Goal: Task Accomplishment & Management: Manage account settings

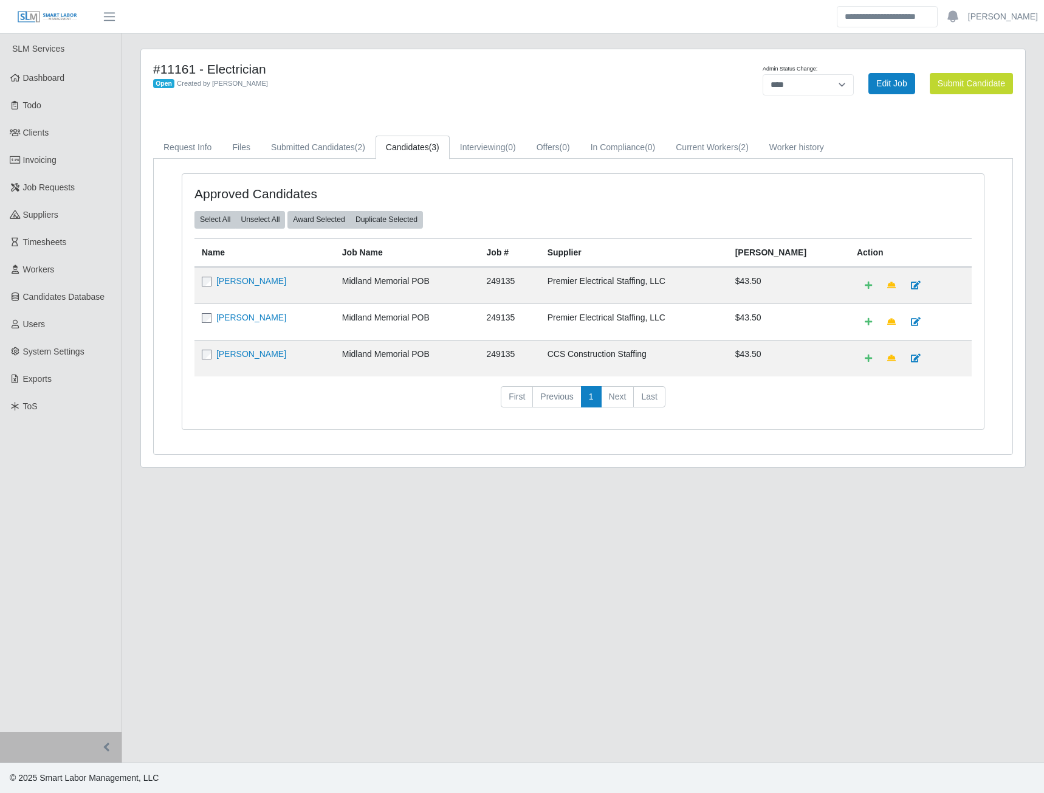
select select "****"
click at [50, 165] on span "Invoicing" at bounding box center [39, 160] width 33 height 10
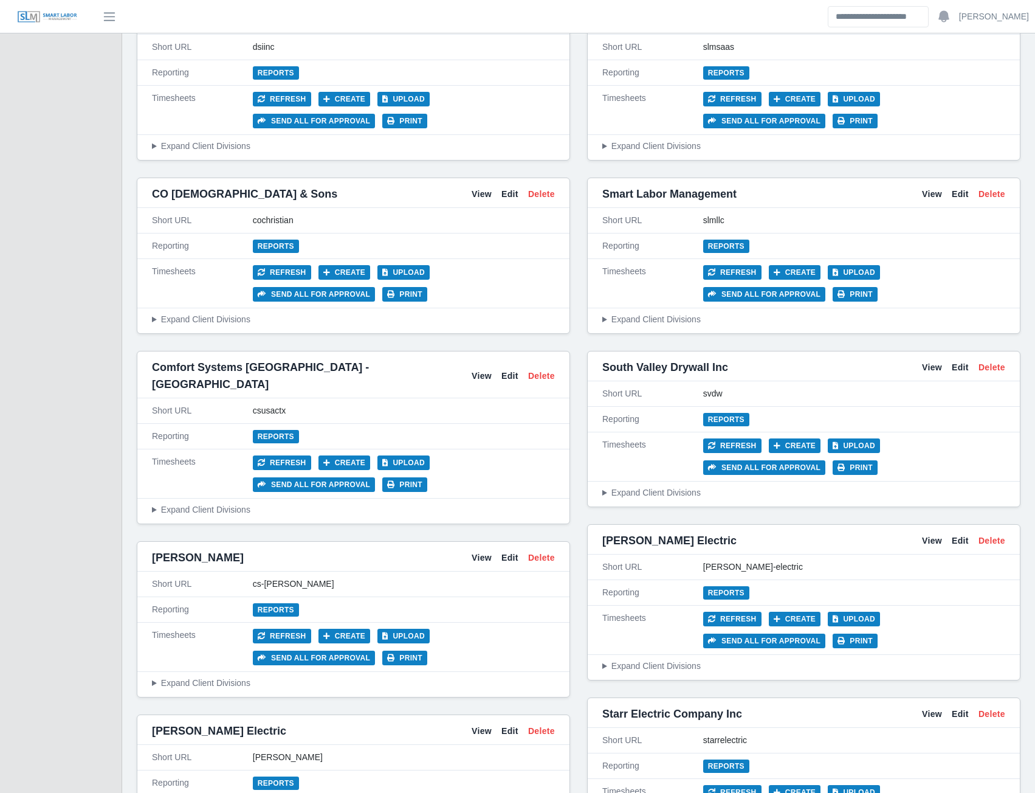
scroll to position [1945, 0]
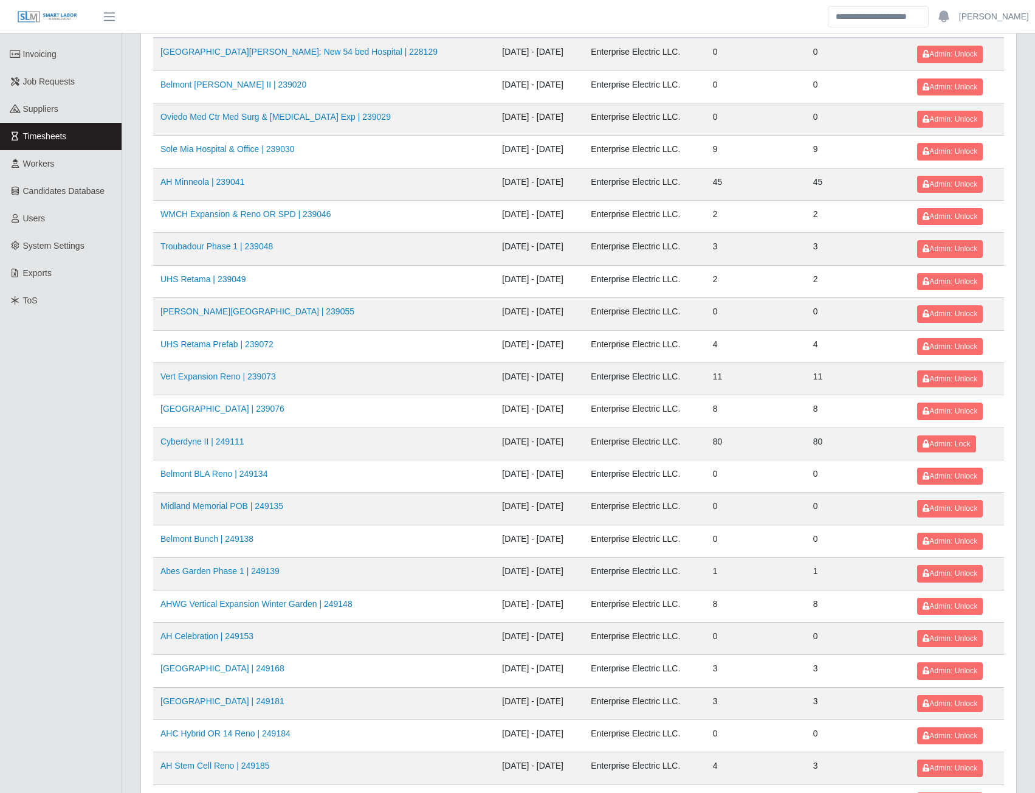
scroll to position [122, 0]
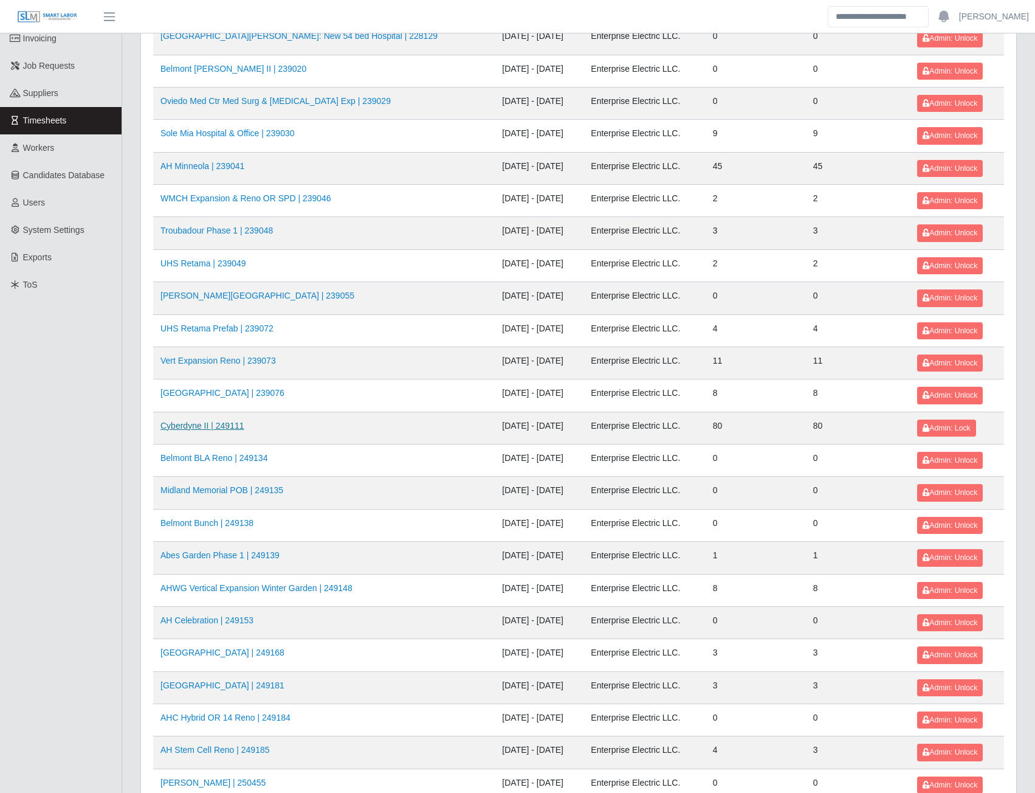
click at [221, 430] on link "Cyberdyne II | 249111" at bounding box center [202, 426] width 84 height 10
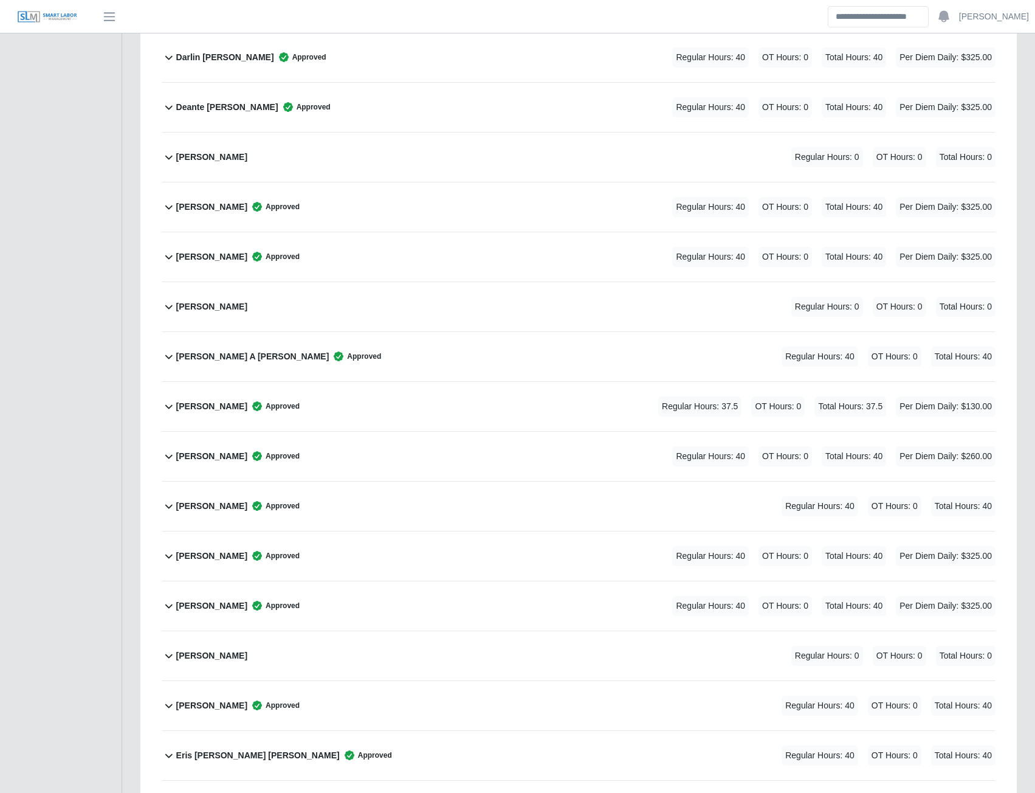
scroll to position [1094, 0]
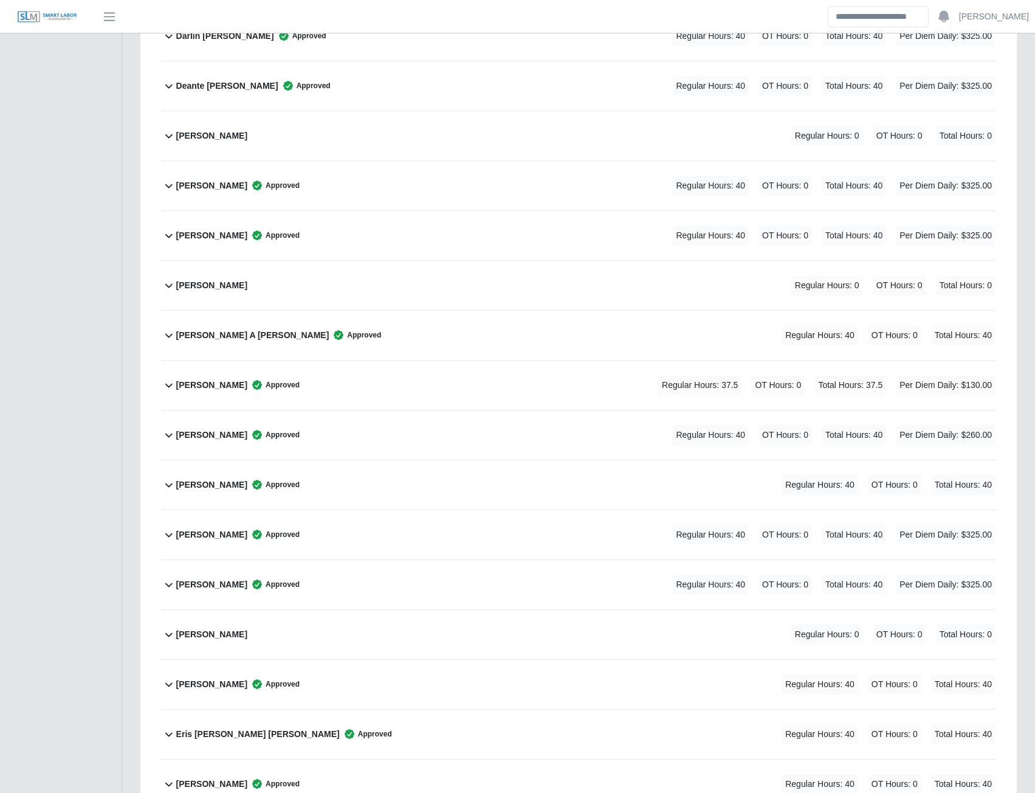
click at [238, 587] on b "Enrique Arturo Barranco Yerna" at bounding box center [211, 584] width 71 height 13
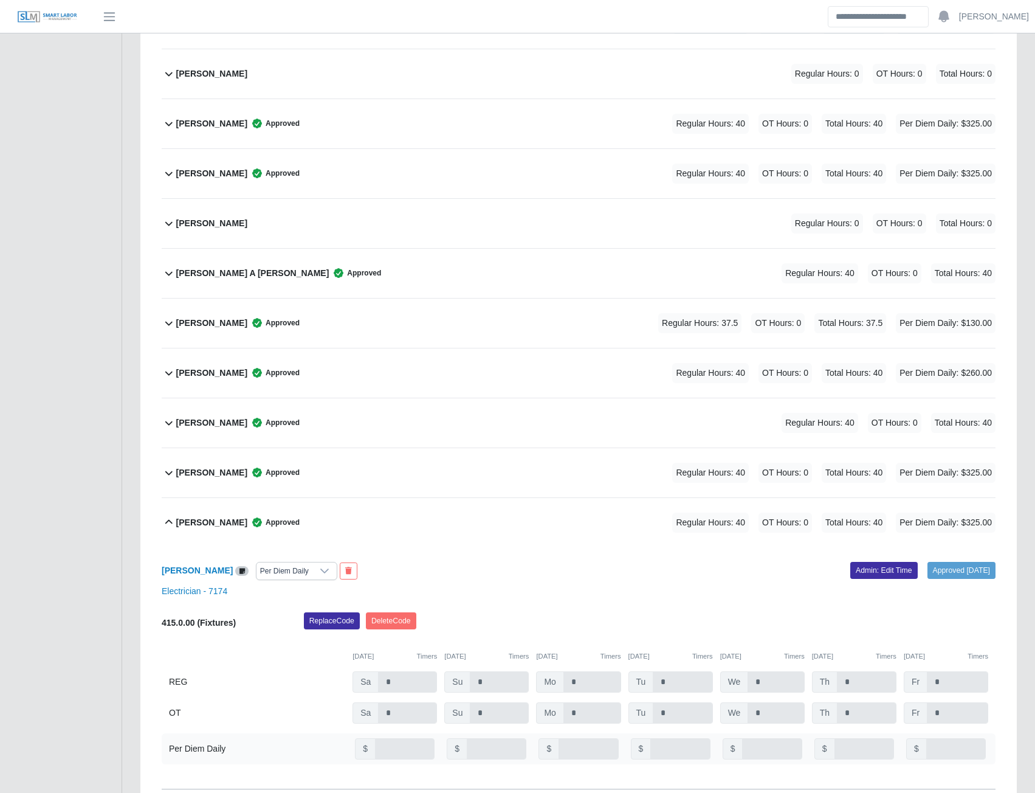
scroll to position [1276, 0]
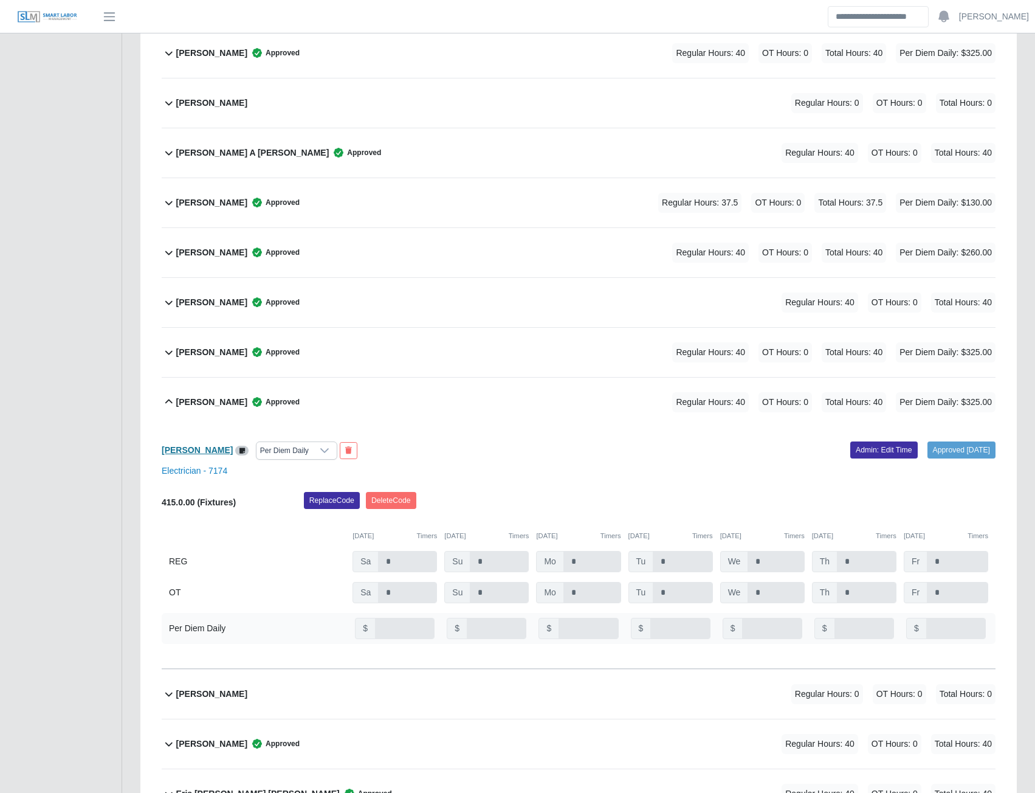
click at [233, 452] on b "[PERSON_NAME]" at bounding box center [197, 450] width 71 height 10
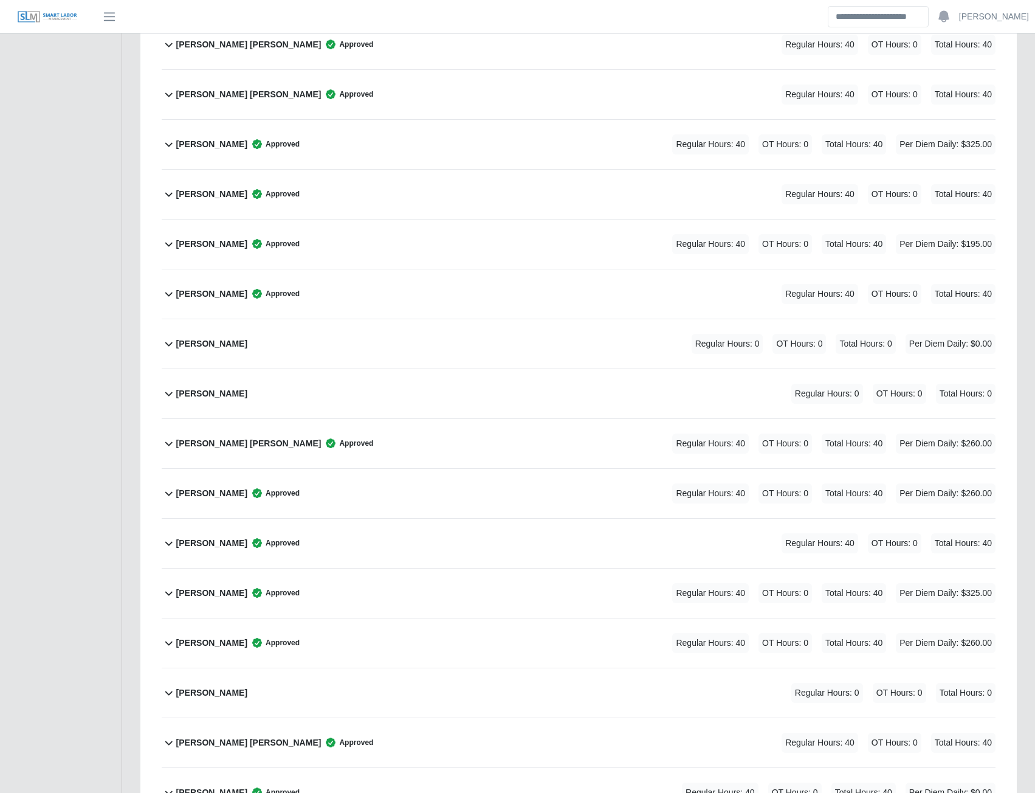
scroll to position [3890, 0]
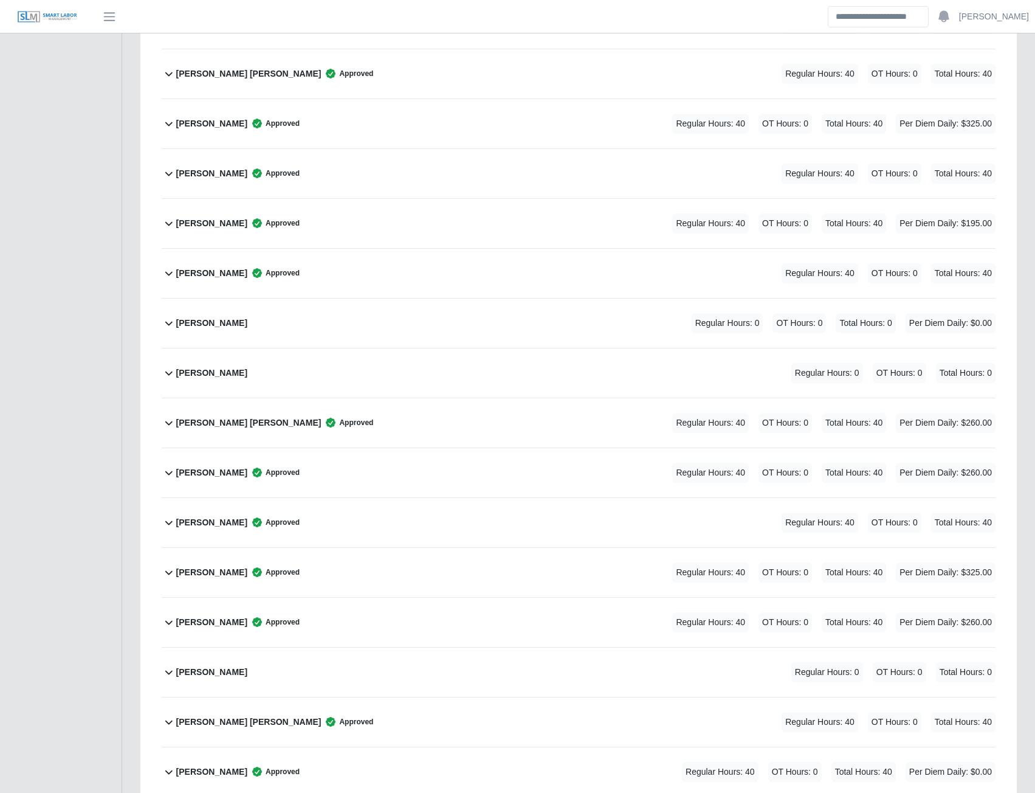
click at [210, 474] on b "Miguel A. Figueroa" at bounding box center [211, 472] width 71 height 13
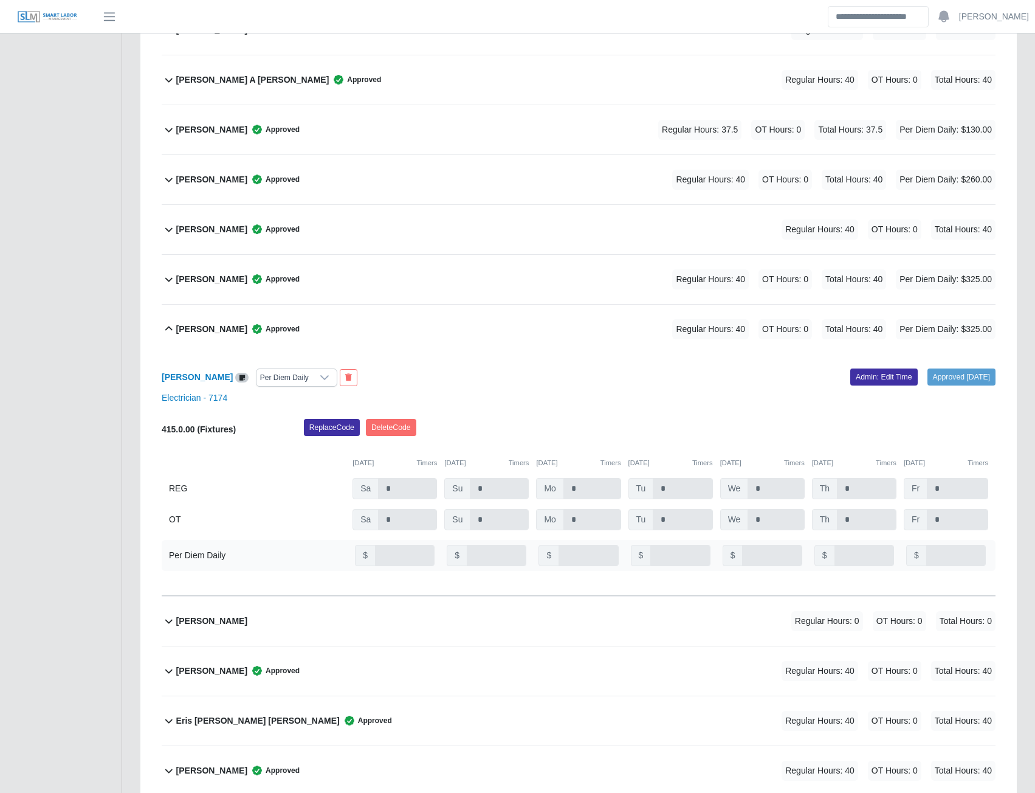
scroll to position [1337, 0]
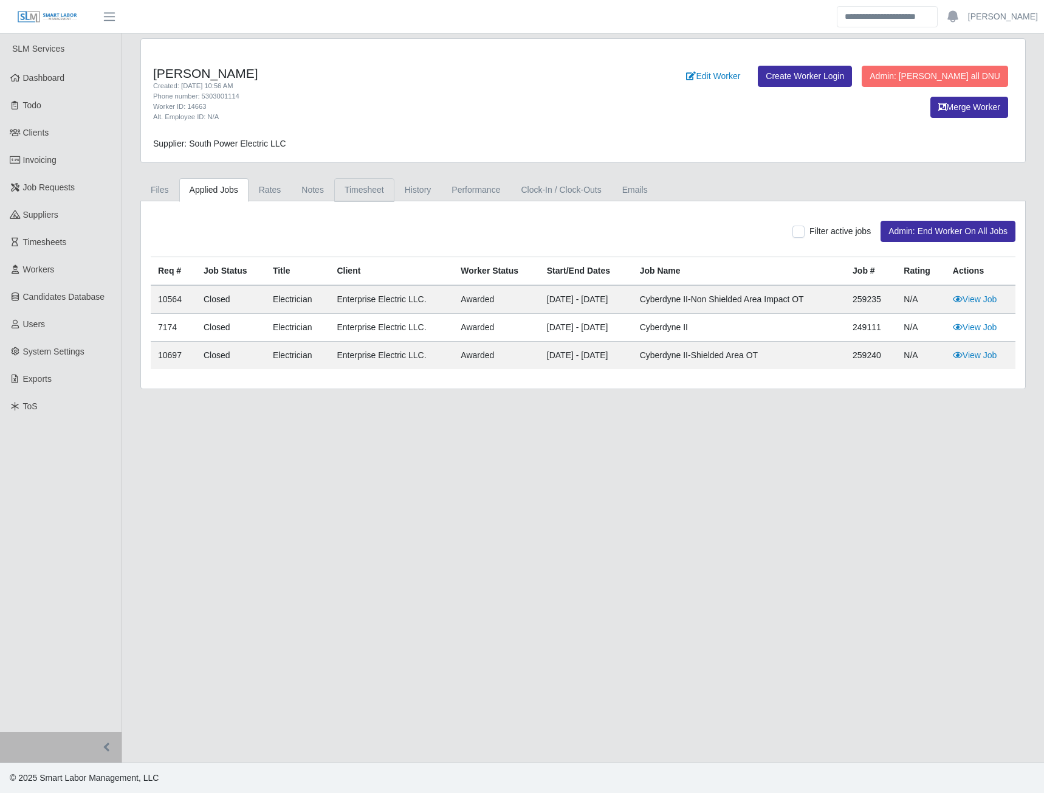
click at [367, 190] on link "Timesheet" at bounding box center [364, 190] width 60 height 24
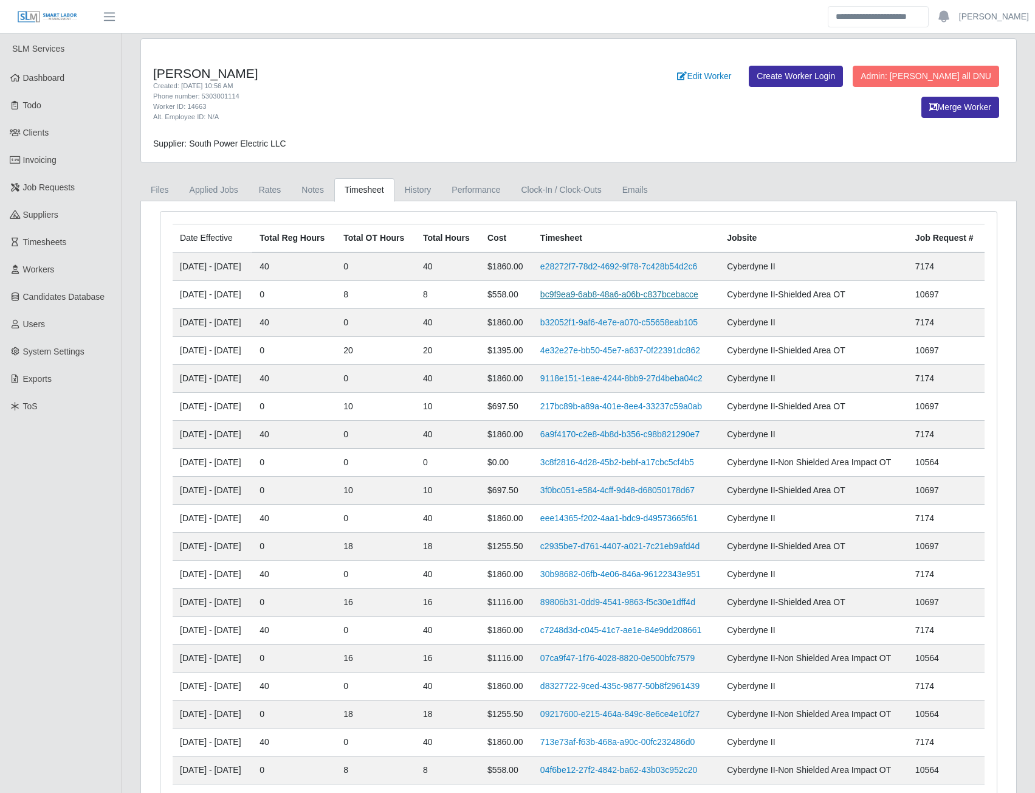
click at [584, 295] on link "bc9f9ea9-6ab8-48a6-a06b-c837bcebacce" at bounding box center [619, 294] width 158 height 10
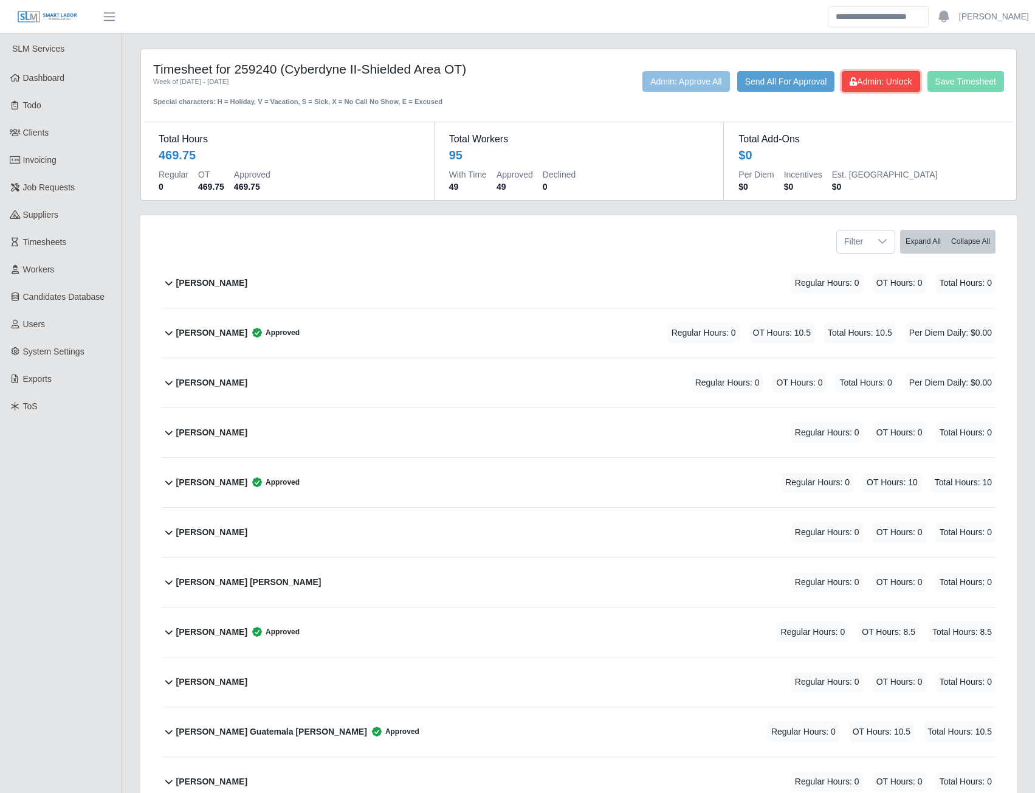
click at [858, 78] on span "Admin: Unlock" at bounding box center [881, 82] width 62 height 10
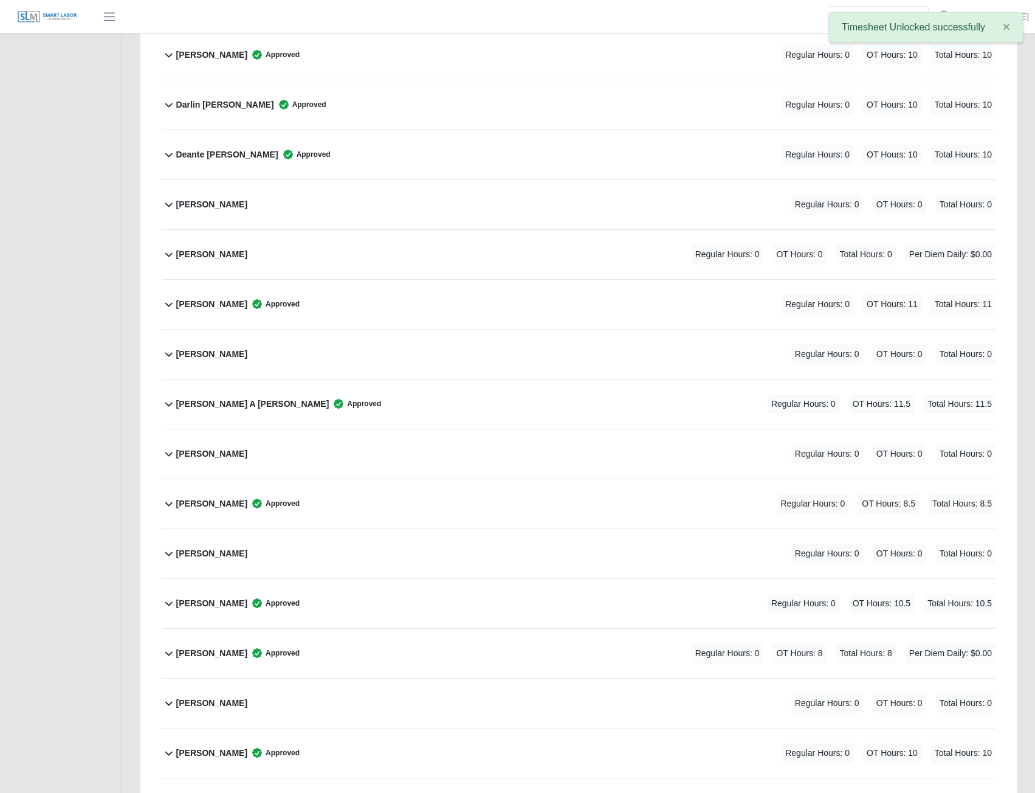
scroll to position [1216, 0]
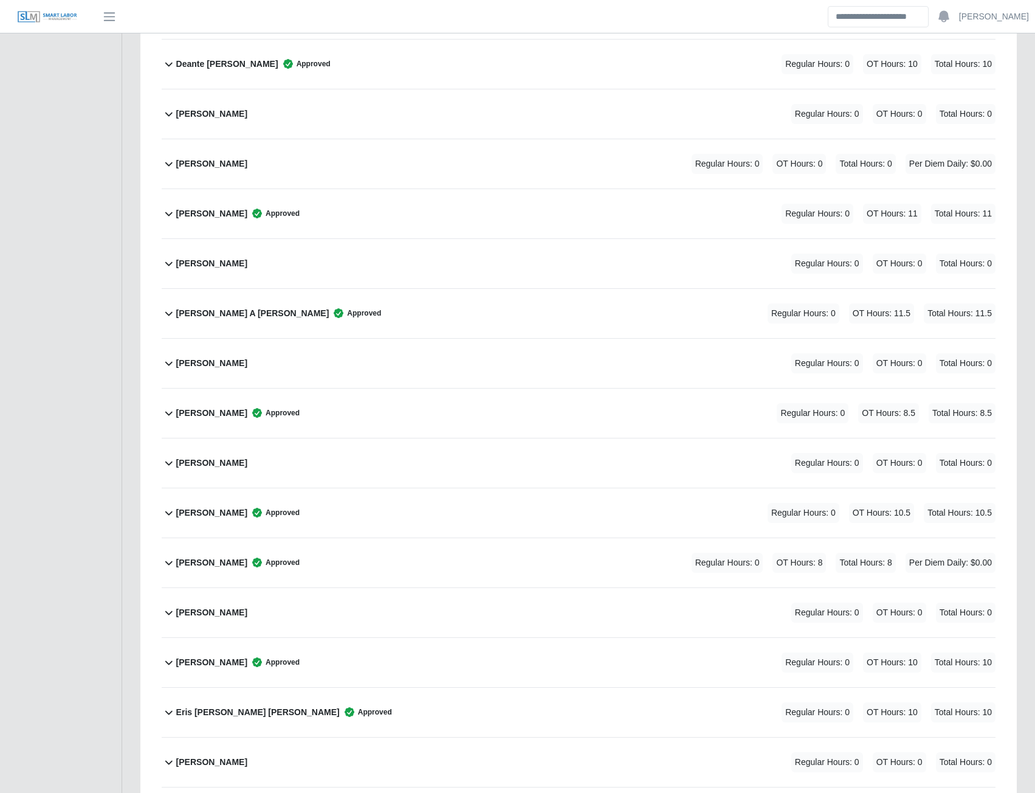
click at [229, 561] on b "Enrique Arturo Barranco Yerna" at bounding box center [211, 562] width 71 height 13
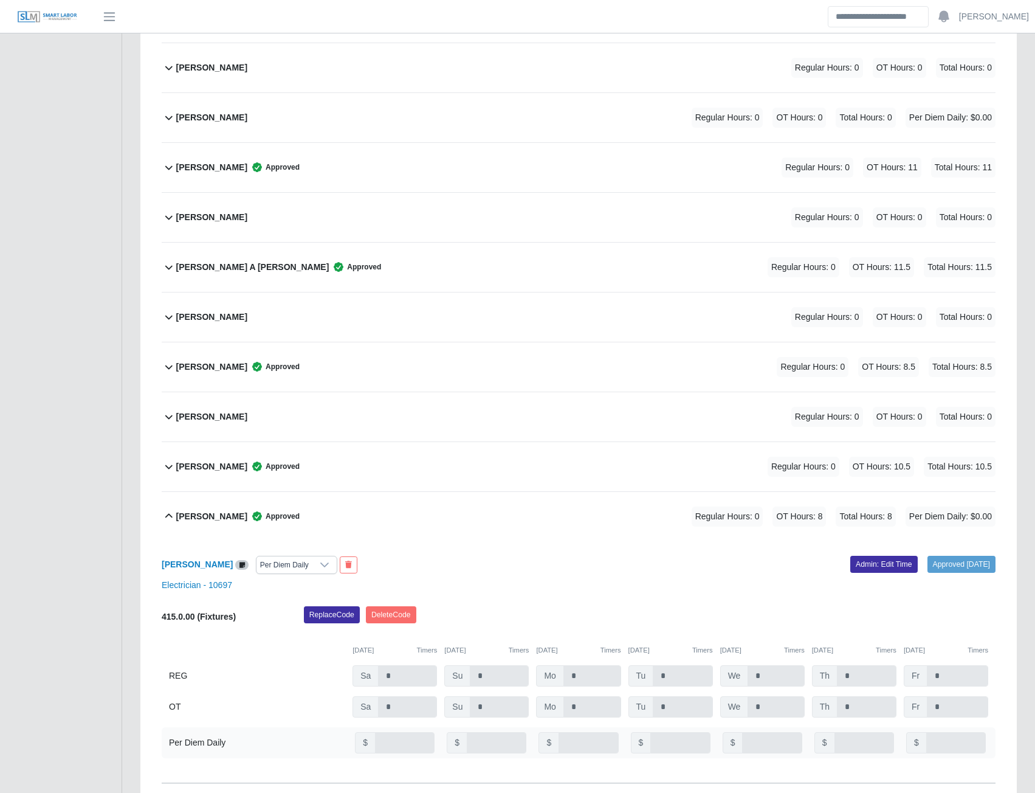
scroll to position [1337, 0]
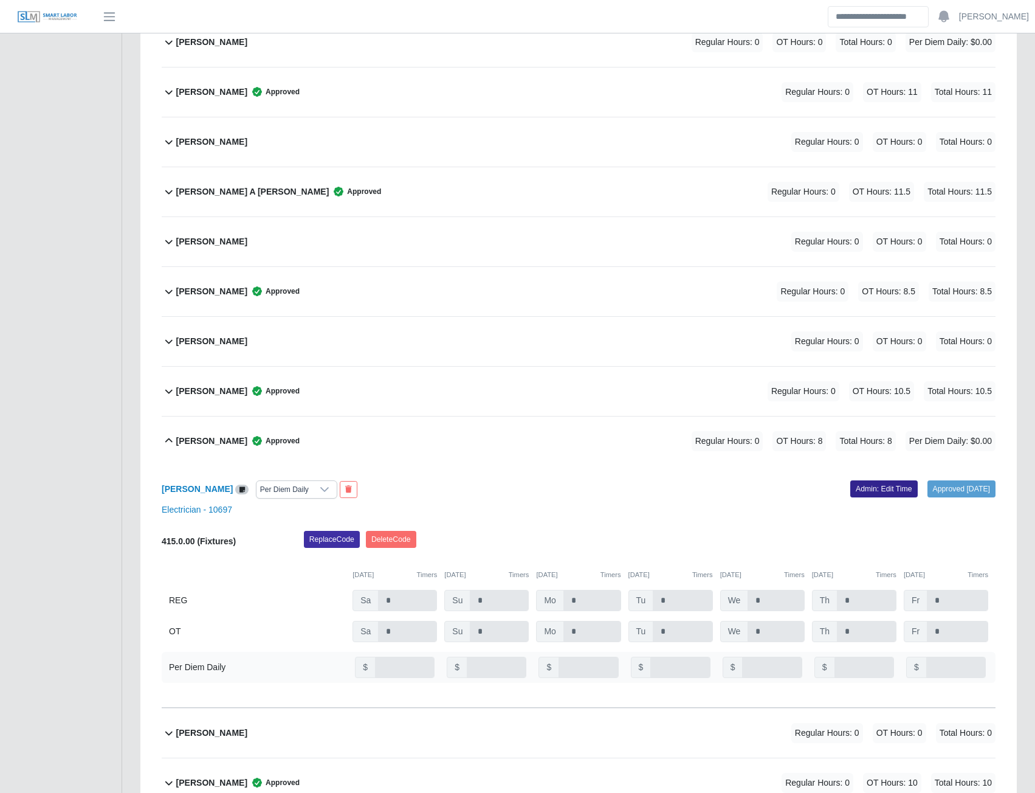
click at [869, 483] on link "Admin: Edit Time" at bounding box center [883, 488] width 67 height 17
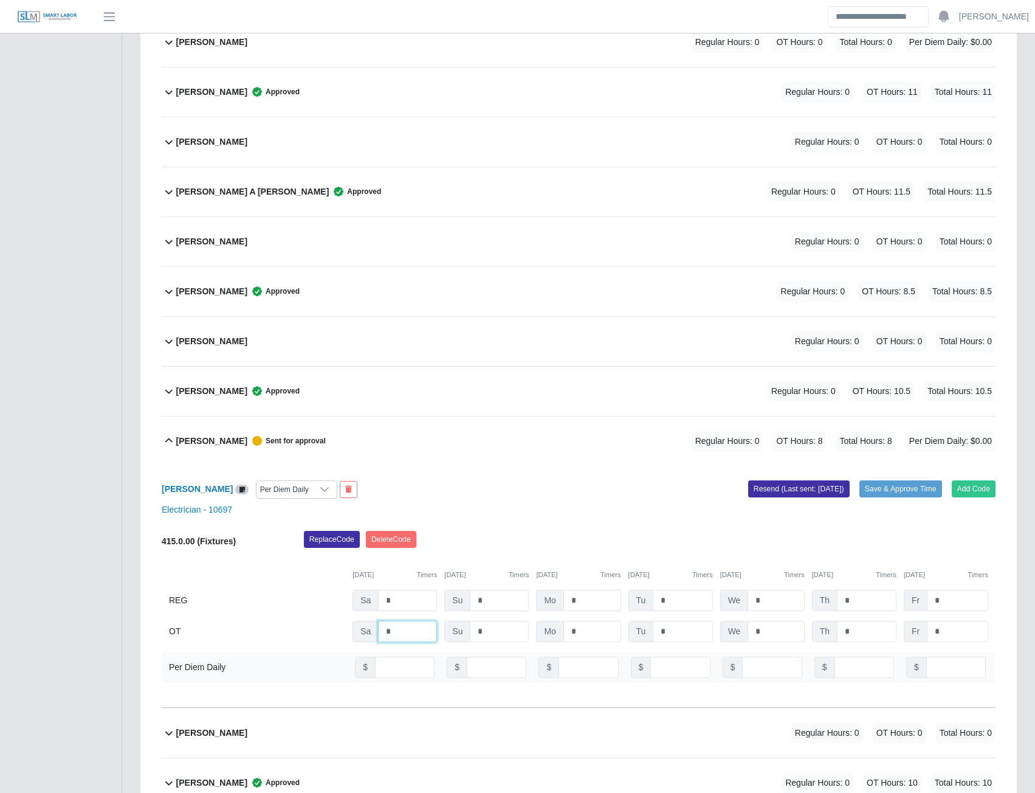
click at [407, 632] on input "*" at bounding box center [407, 631] width 59 height 21
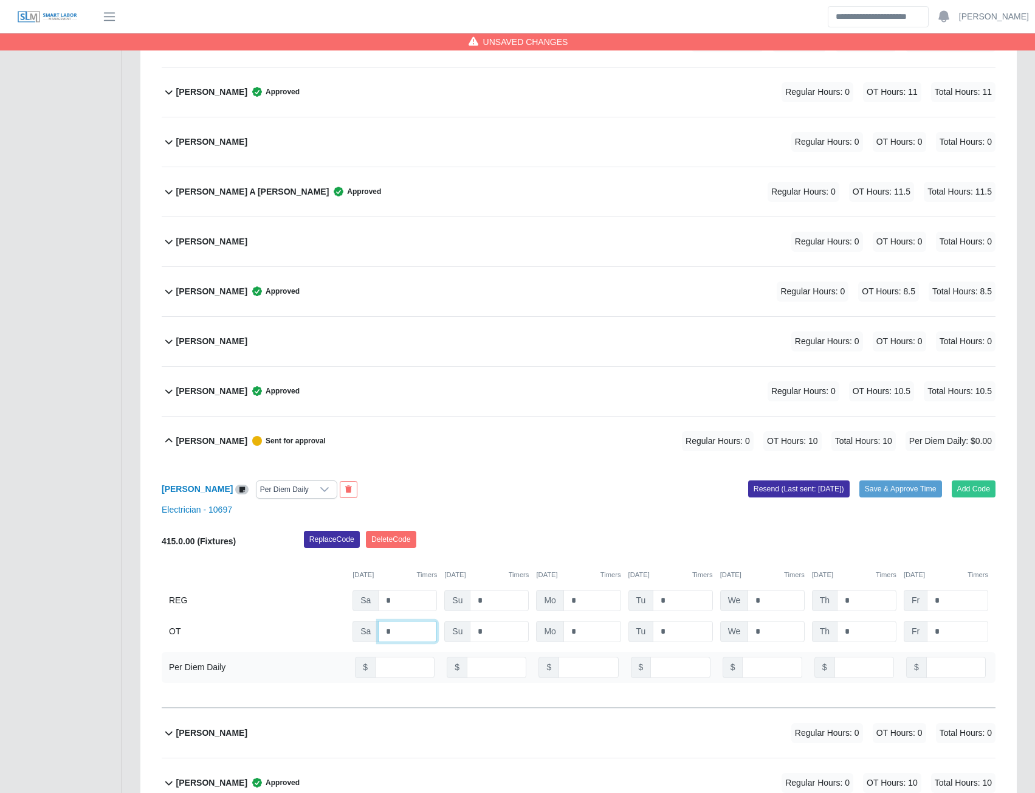
type input "*"
click at [881, 494] on button "Save & Approve Time" at bounding box center [900, 488] width 83 height 17
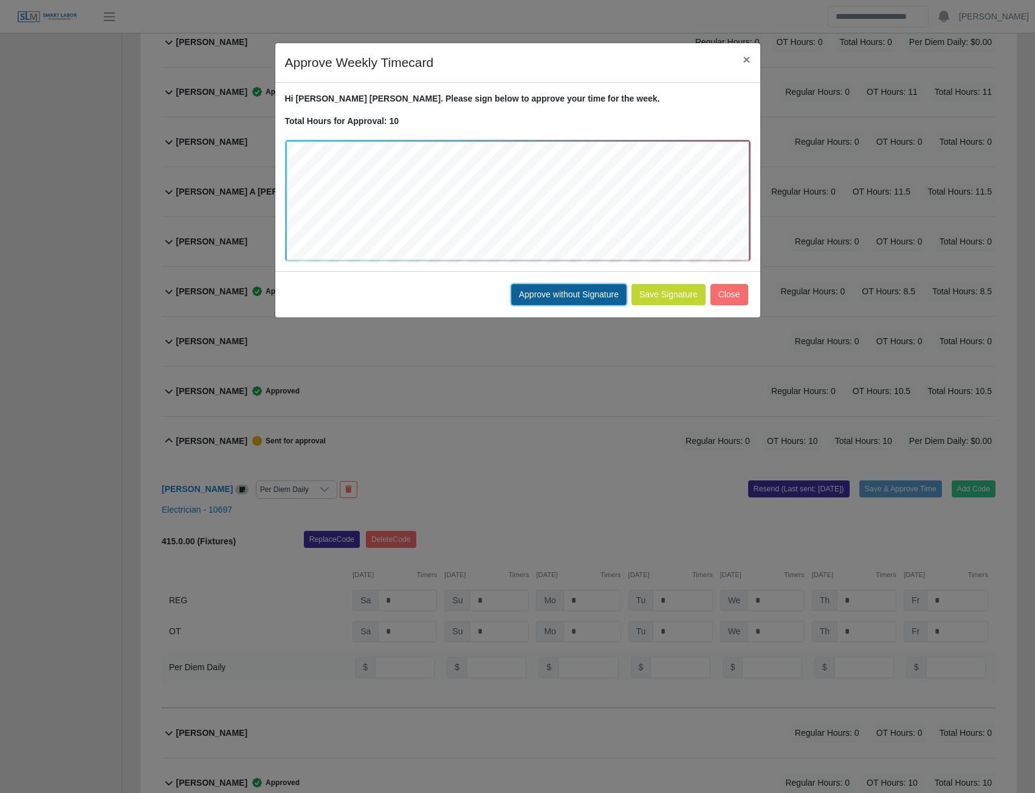
click at [584, 301] on button "Approve without Signature" at bounding box center [568, 294] width 115 height 21
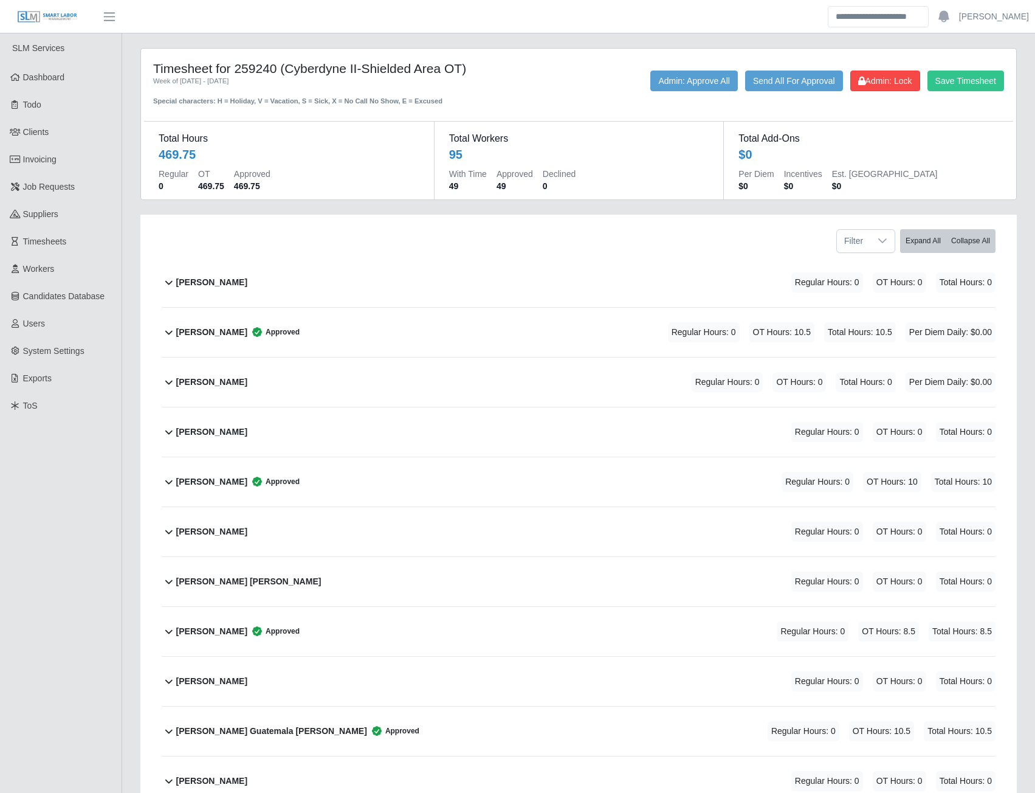
scroll to position [0, 0]
click at [882, 85] on span "Admin: Lock" at bounding box center [885, 82] width 54 height 10
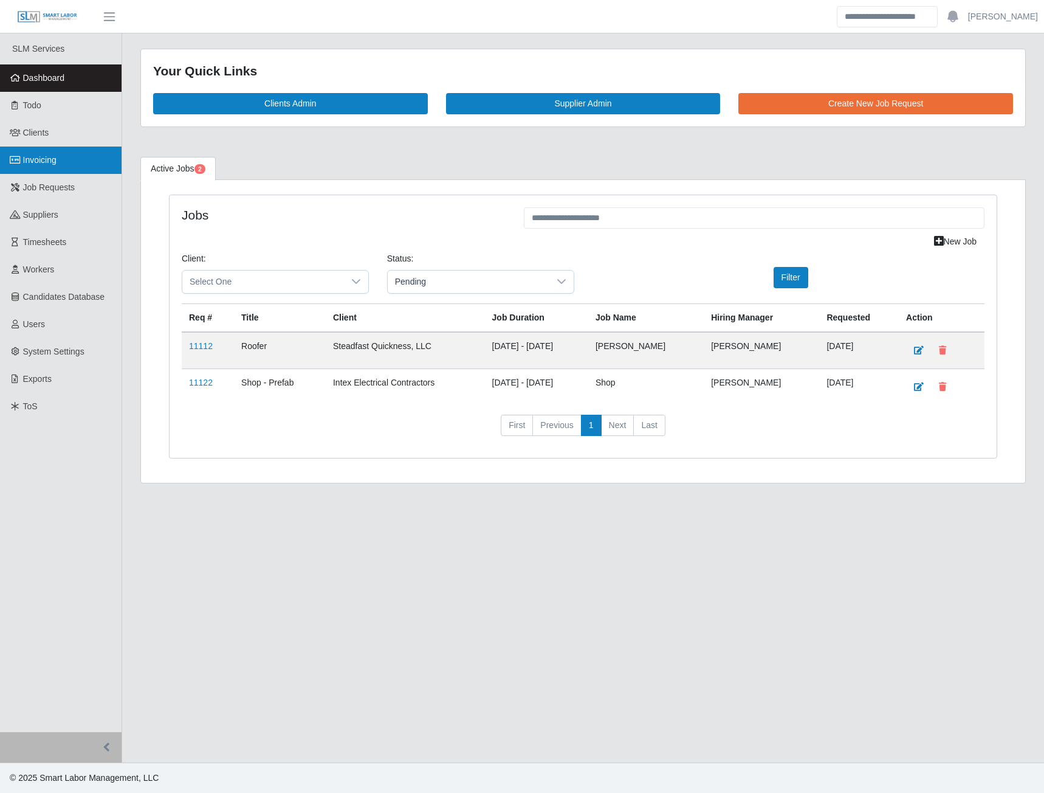
click at [53, 157] on span "Invoicing" at bounding box center [39, 160] width 33 height 10
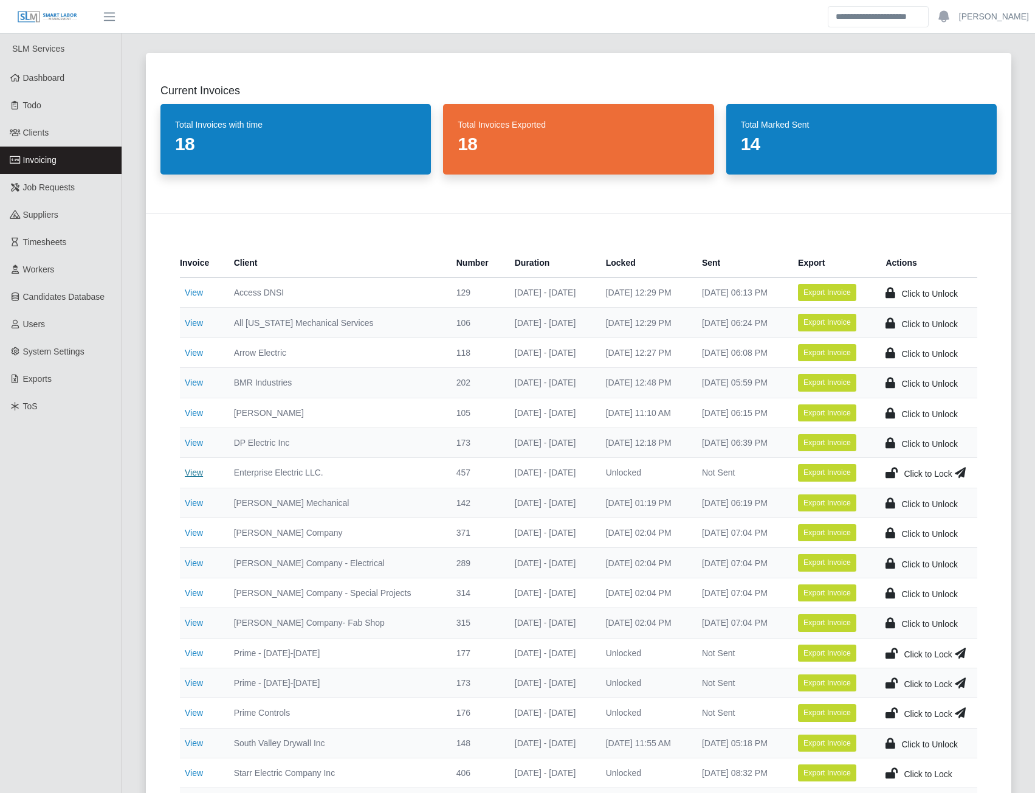
click at [193, 472] on link "View" at bounding box center [194, 472] width 18 height 10
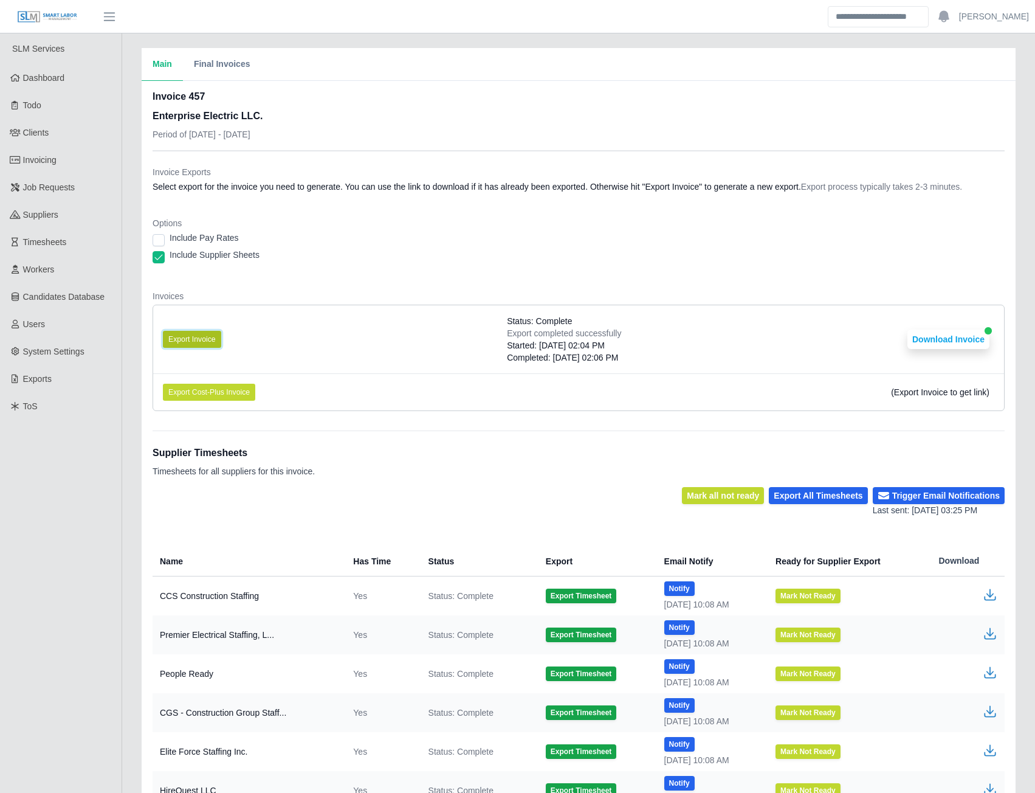
click at [184, 334] on button "Export Invoice" at bounding box center [192, 339] width 58 height 17
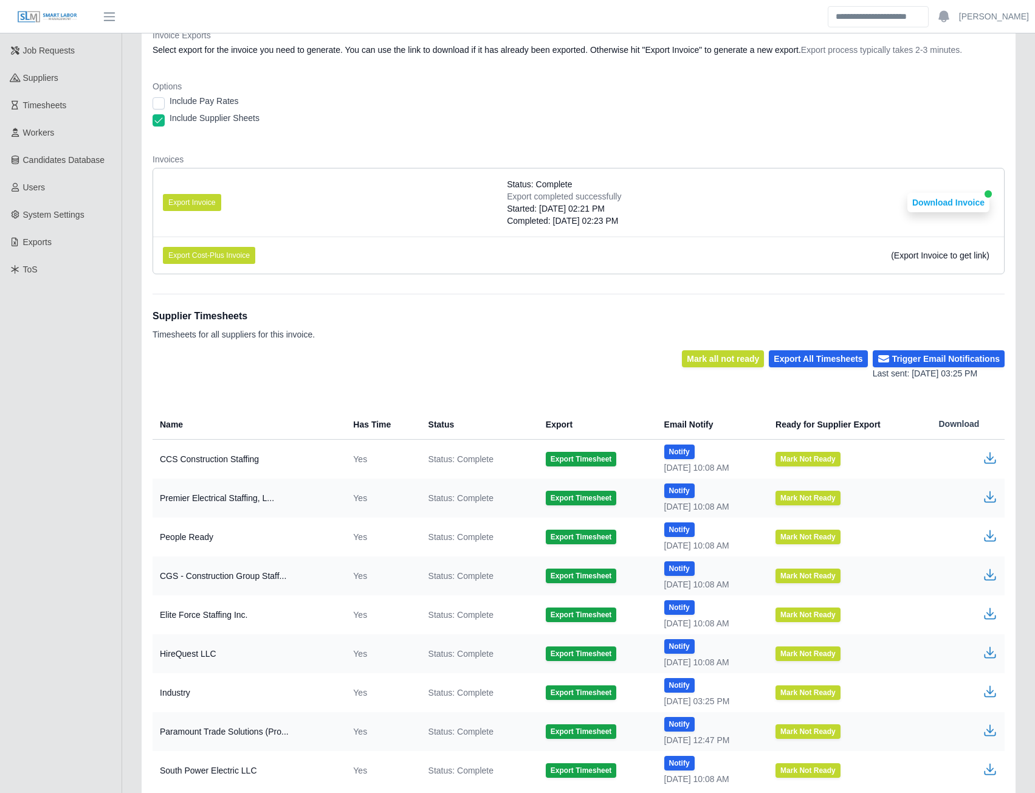
scroll to position [216, 0]
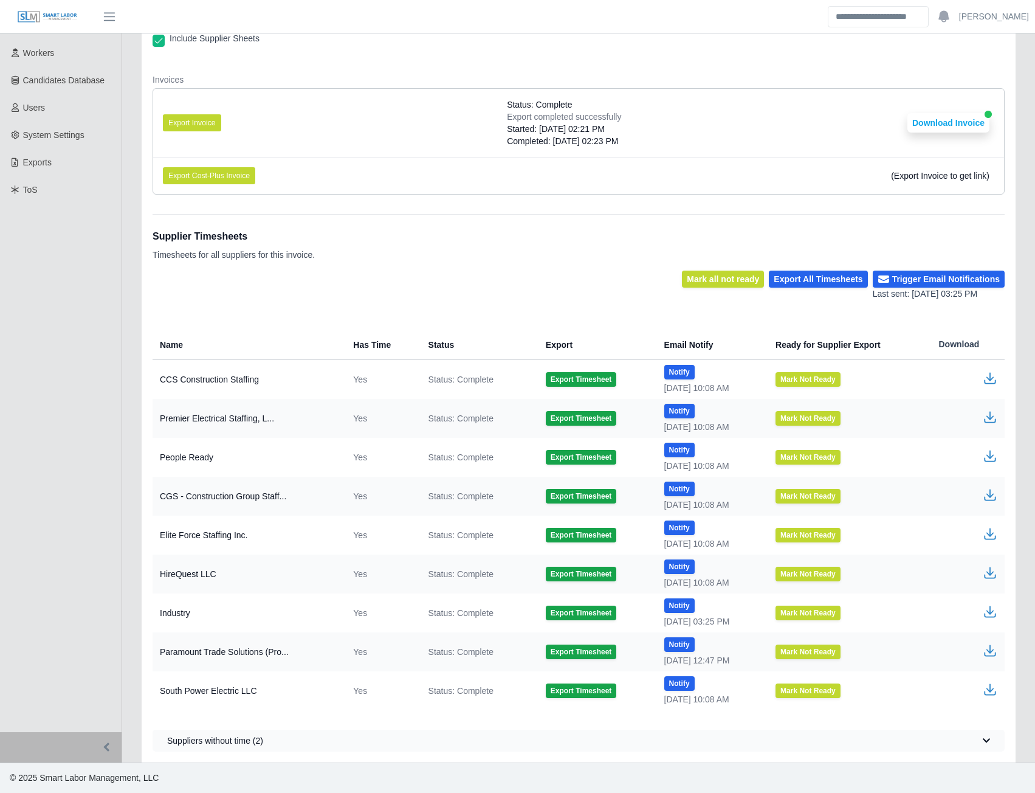
click at [988, 696] on icon "button" at bounding box center [990, 689] width 15 height 15
click at [200, 122] on button "Export Invoice" at bounding box center [192, 122] width 58 height 17
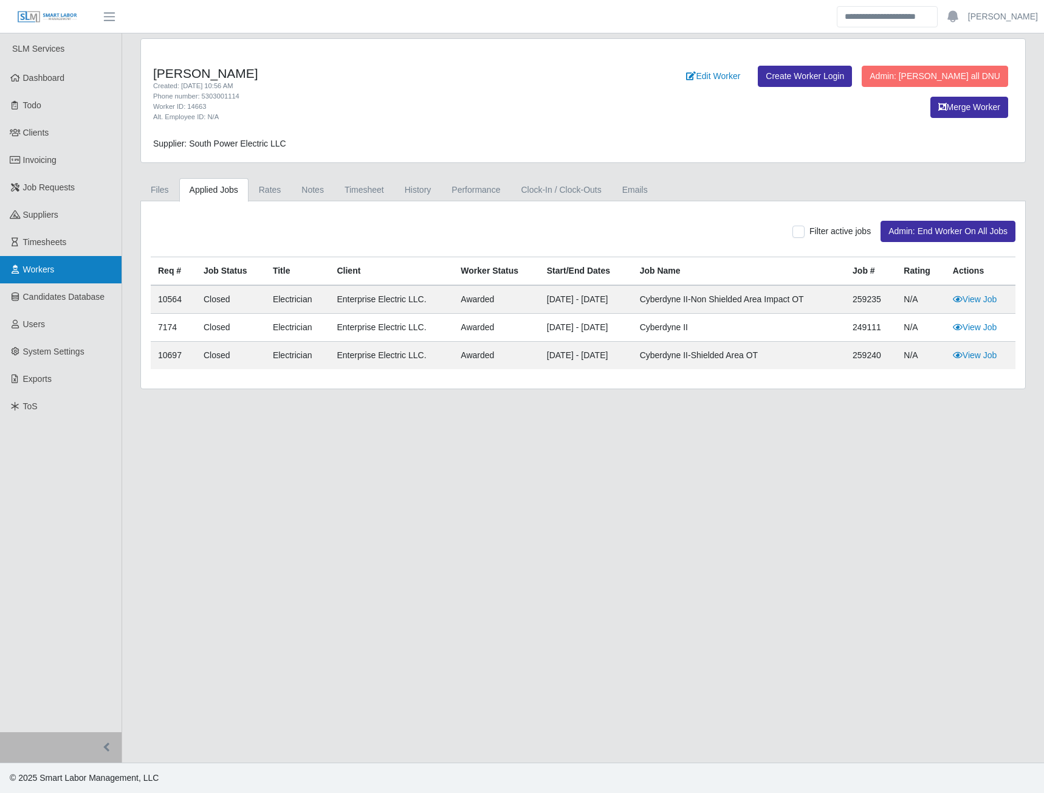
click at [38, 274] on span "Workers" at bounding box center [39, 269] width 32 height 10
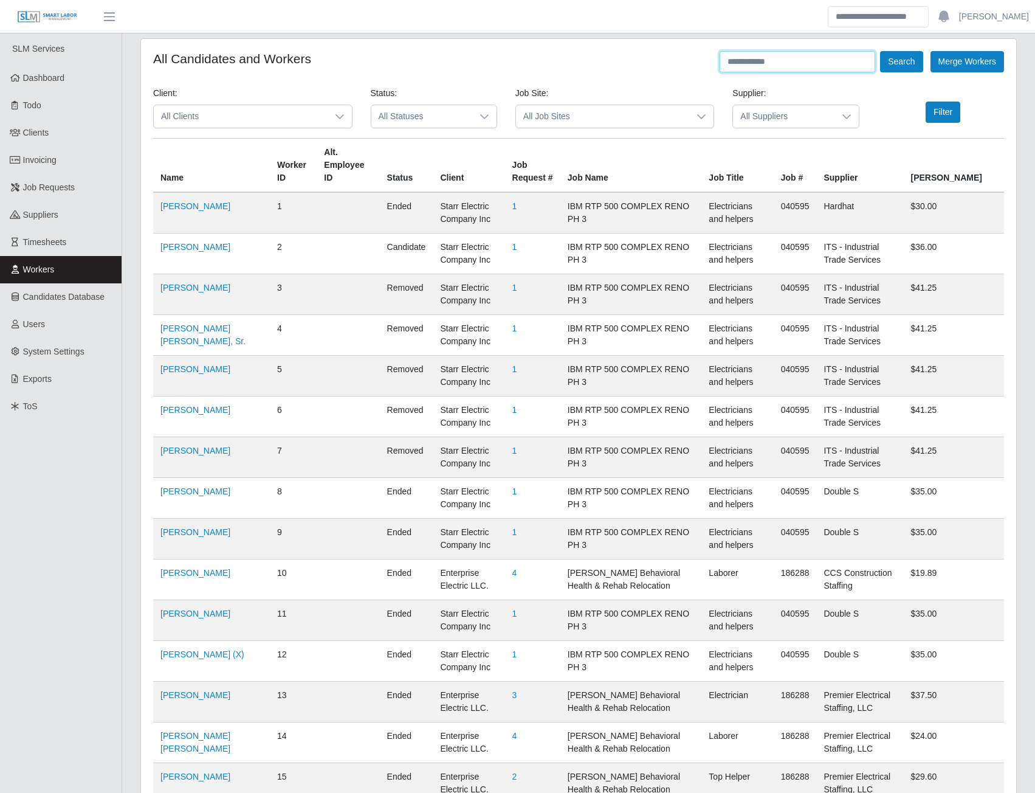
click at [804, 59] on input "text" at bounding box center [798, 61] width 156 height 21
type input "*******"
click at [890, 67] on button "Search" at bounding box center [901, 61] width 43 height 21
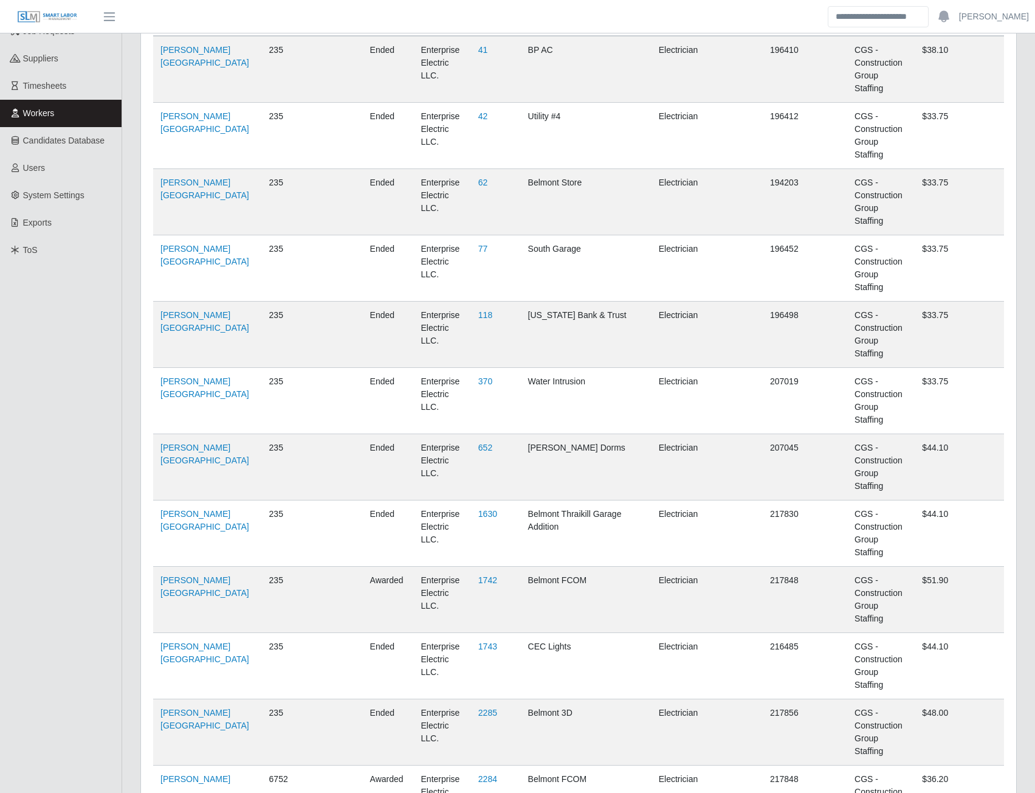
scroll to position [182, 0]
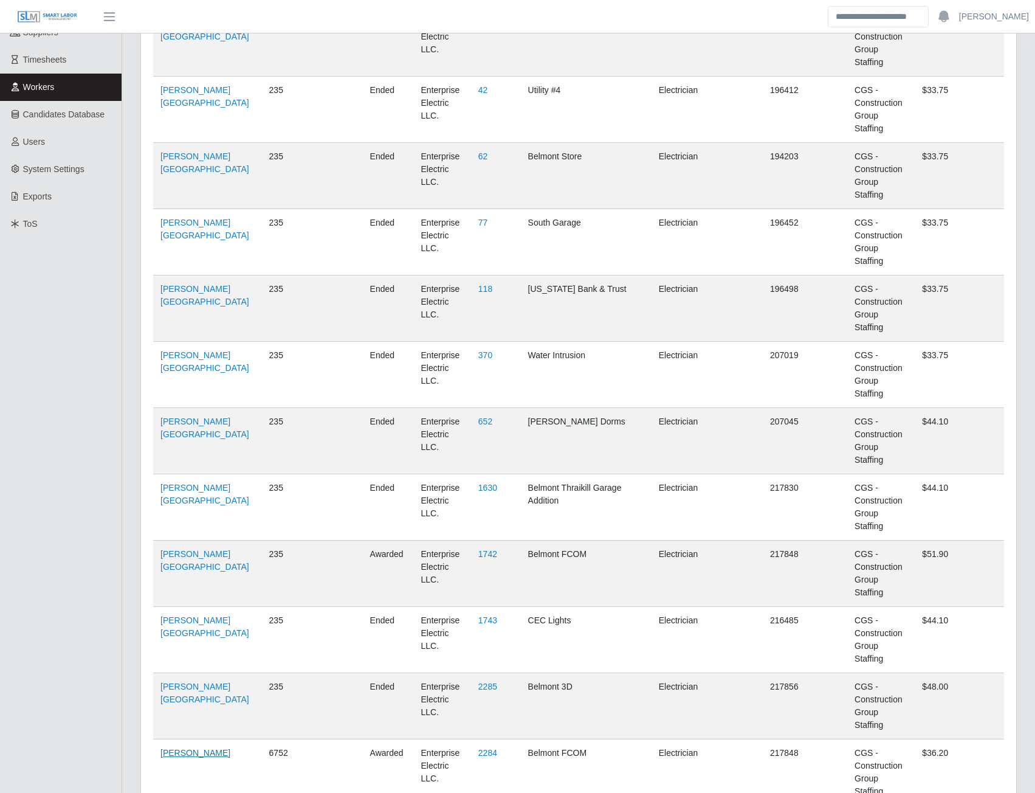
click at [198, 748] on link "Juan Jose Quevedo" at bounding box center [195, 753] width 70 height 10
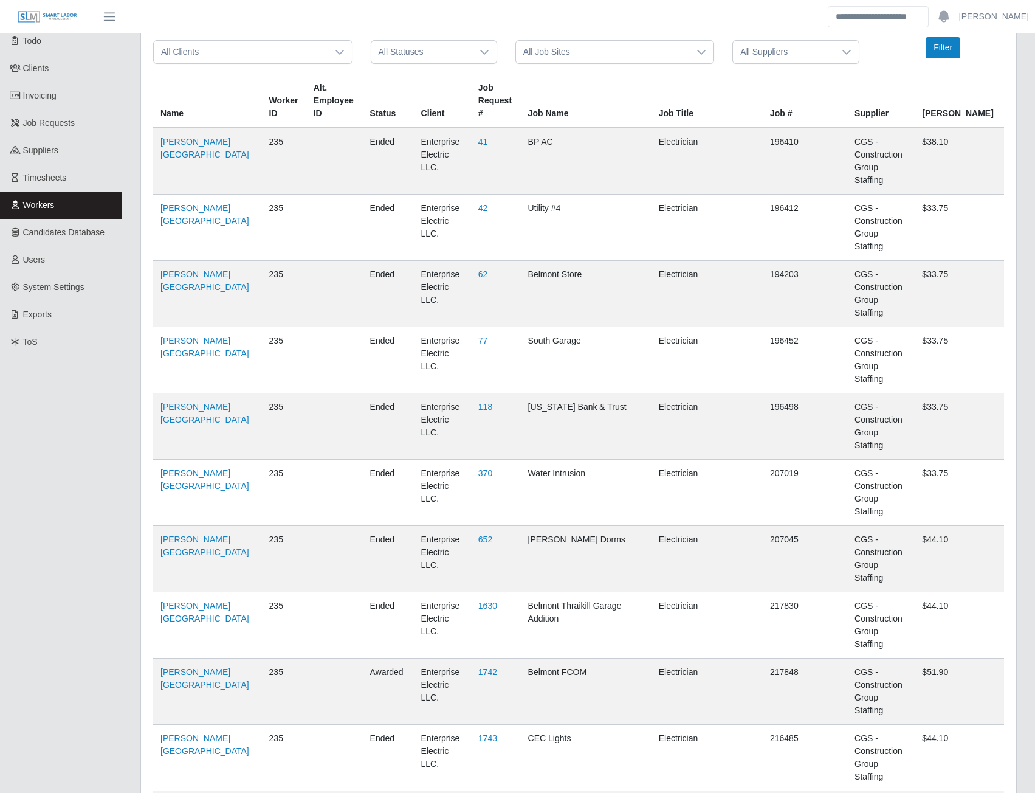
scroll to position [0, 0]
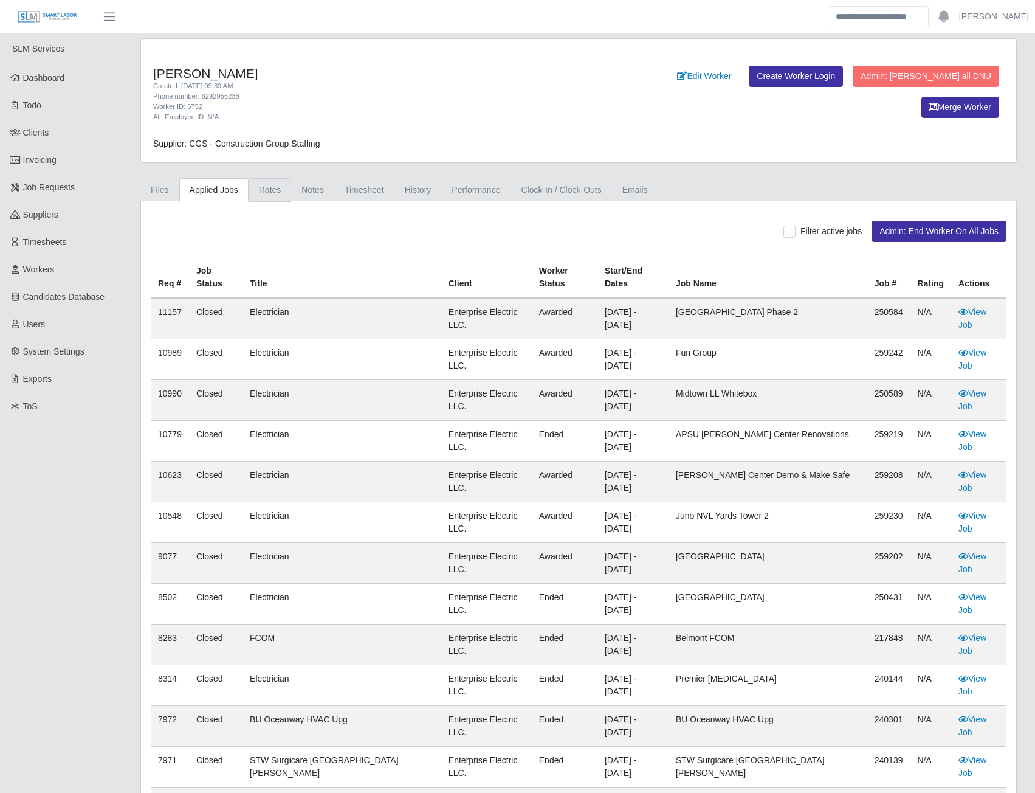
click at [267, 197] on link "Rates" at bounding box center [270, 190] width 43 height 24
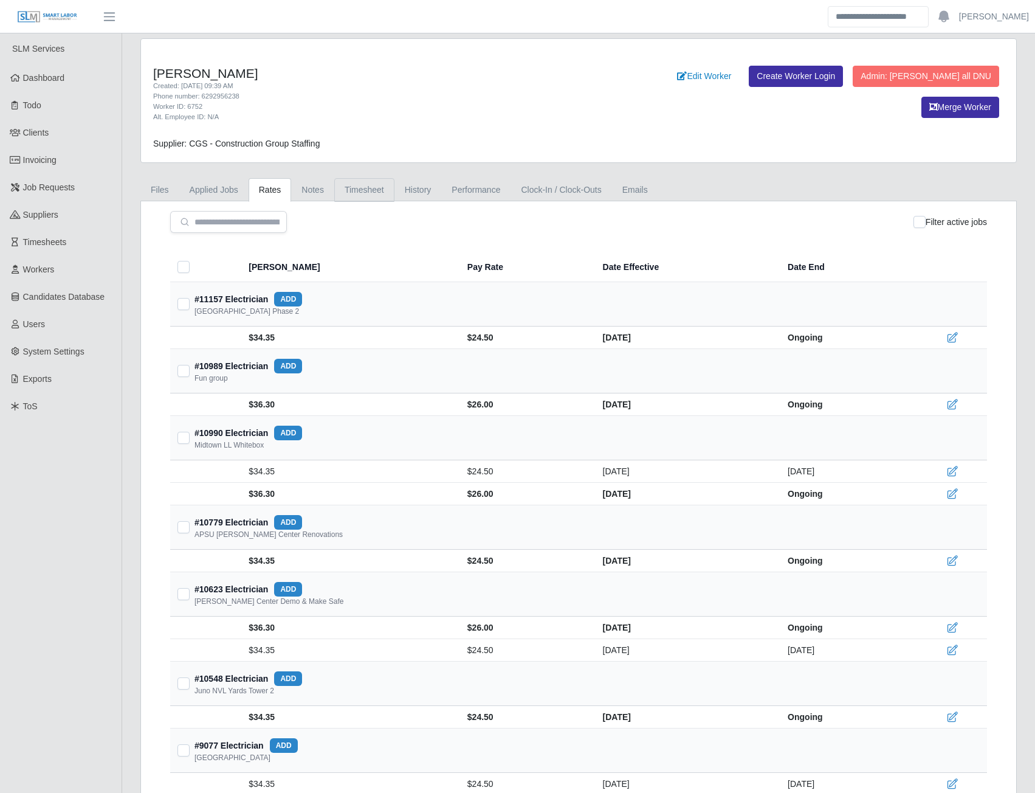
click at [361, 191] on link "Timesheet" at bounding box center [364, 190] width 60 height 24
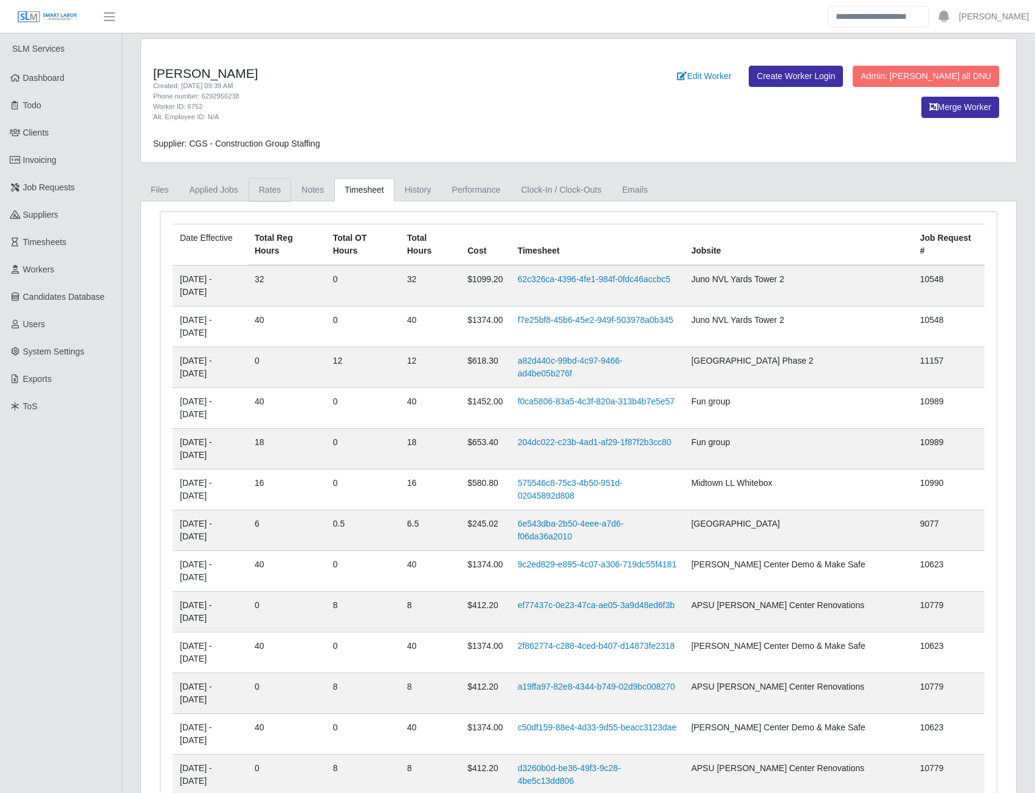
click at [260, 187] on link "Rates" at bounding box center [270, 190] width 43 height 24
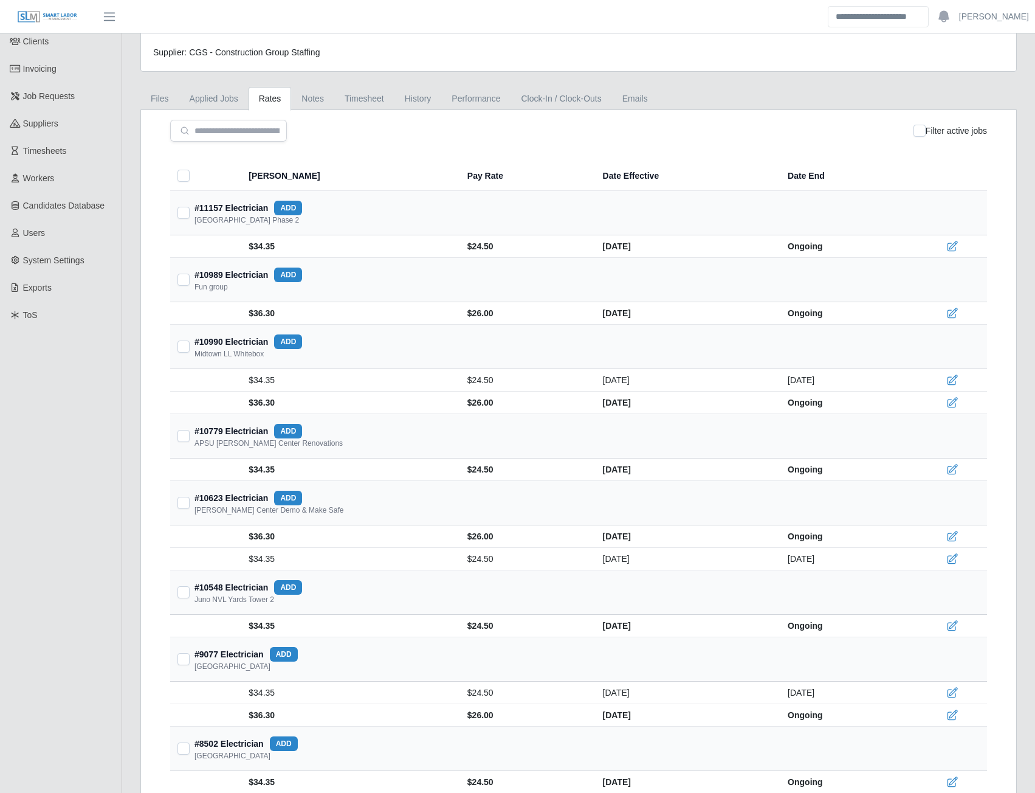
scroll to position [61, 0]
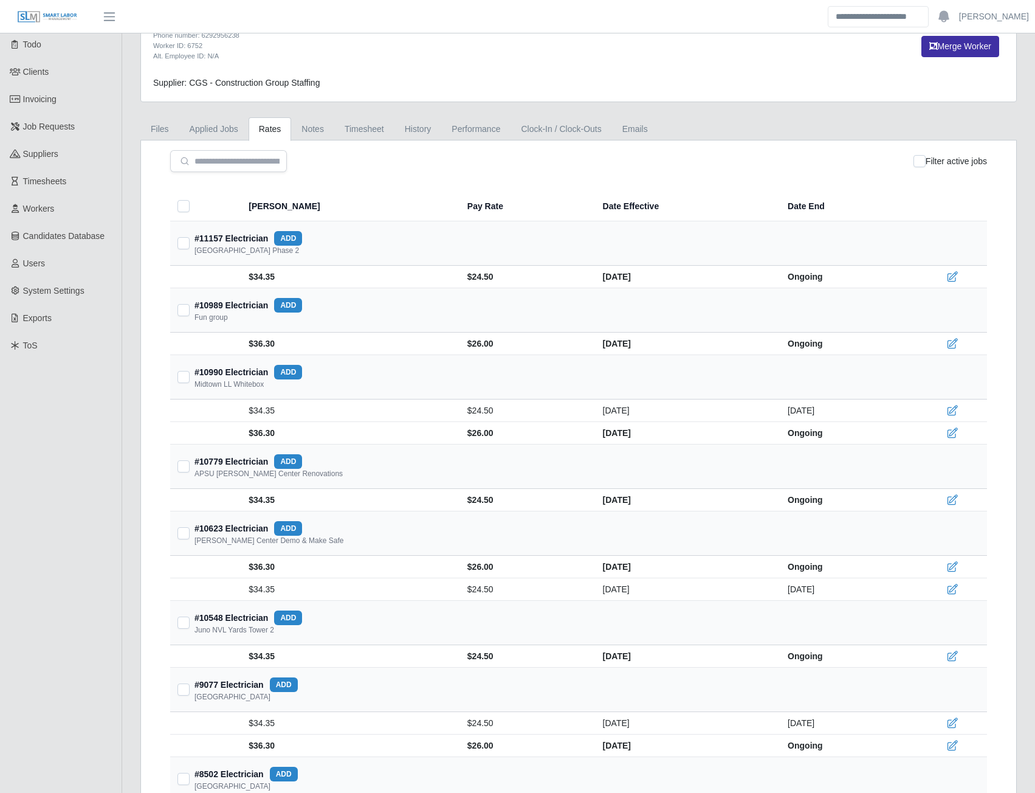
click at [288, 617] on button "add" at bounding box center [288, 617] width 28 height 15
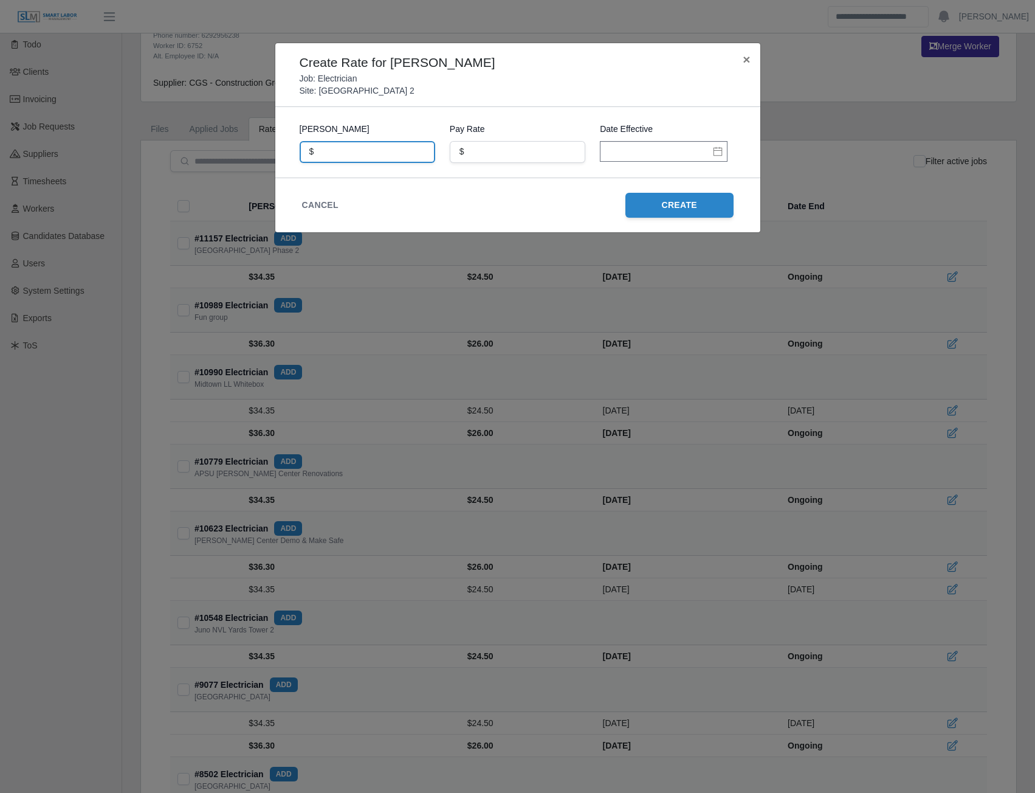
click at [331, 158] on input "text" at bounding box center [368, 152] width 136 height 22
type input "*****"
type input "**"
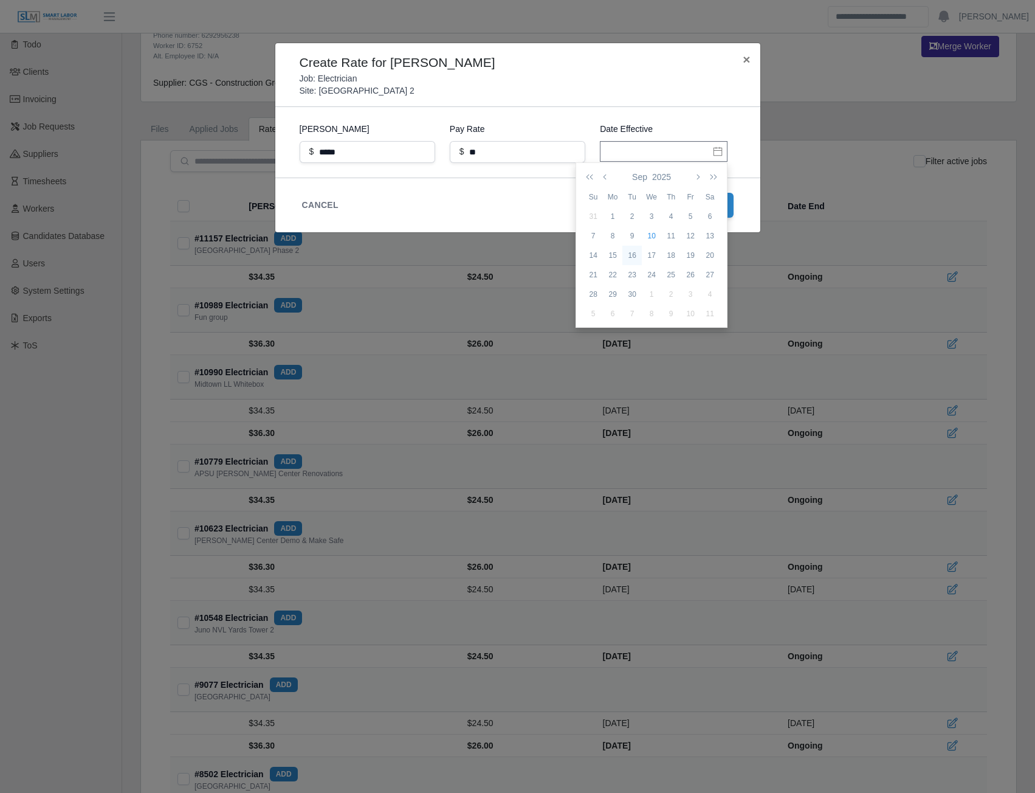
click at [630, 254] on div "16" at bounding box center [631, 255] width 19 height 11
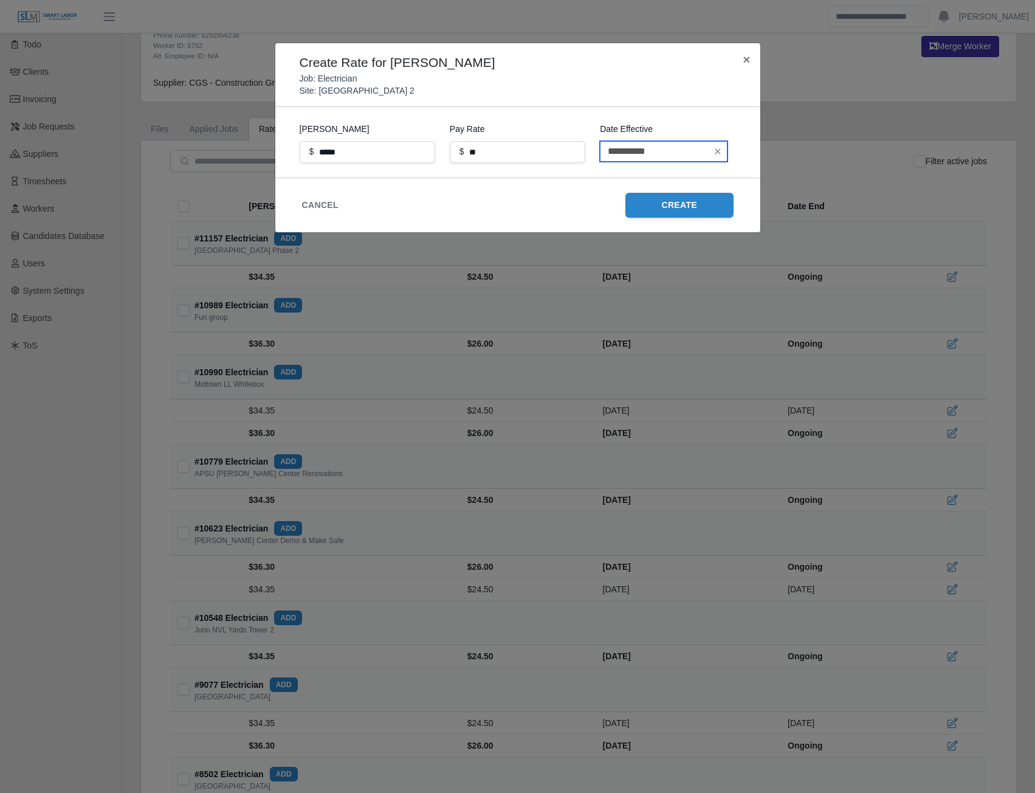
click at [671, 153] on input "**********" at bounding box center [664, 151] width 128 height 21
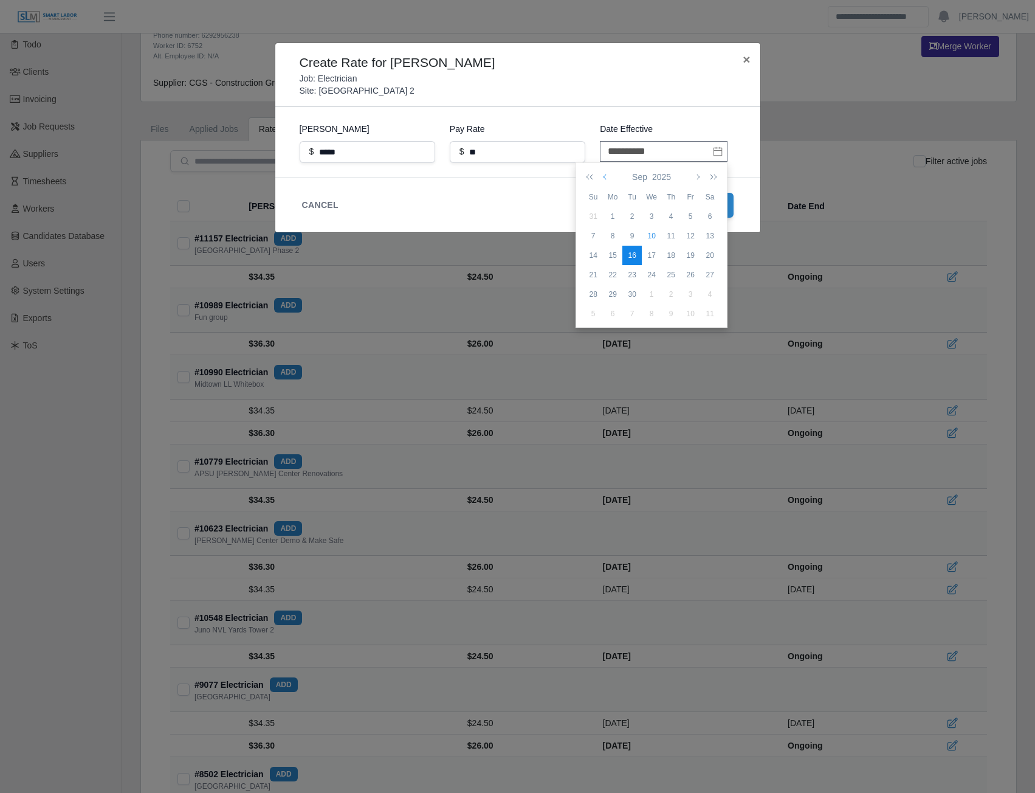
click at [607, 175] on icon "button" at bounding box center [606, 177] width 6 height 10
click at [708, 258] on div "16" at bounding box center [709, 255] width 19 height 11
type input "**********"
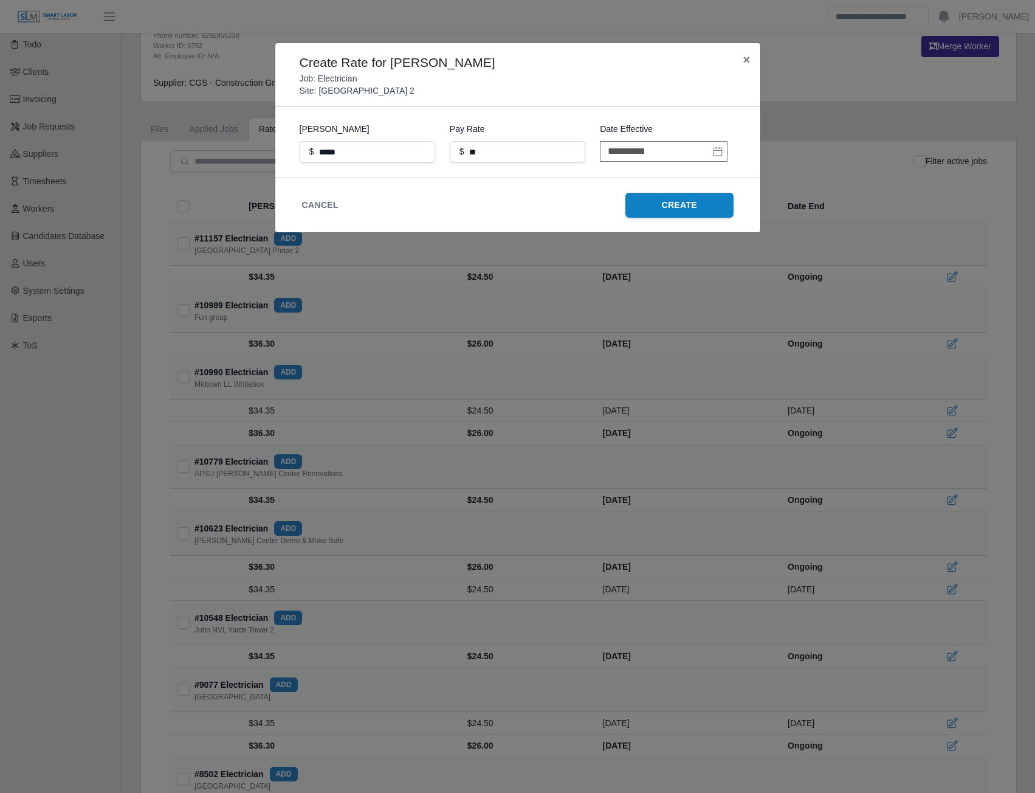
click at [688, 201] on button "Create" at bounding box center [679, 205] width 108 height 25
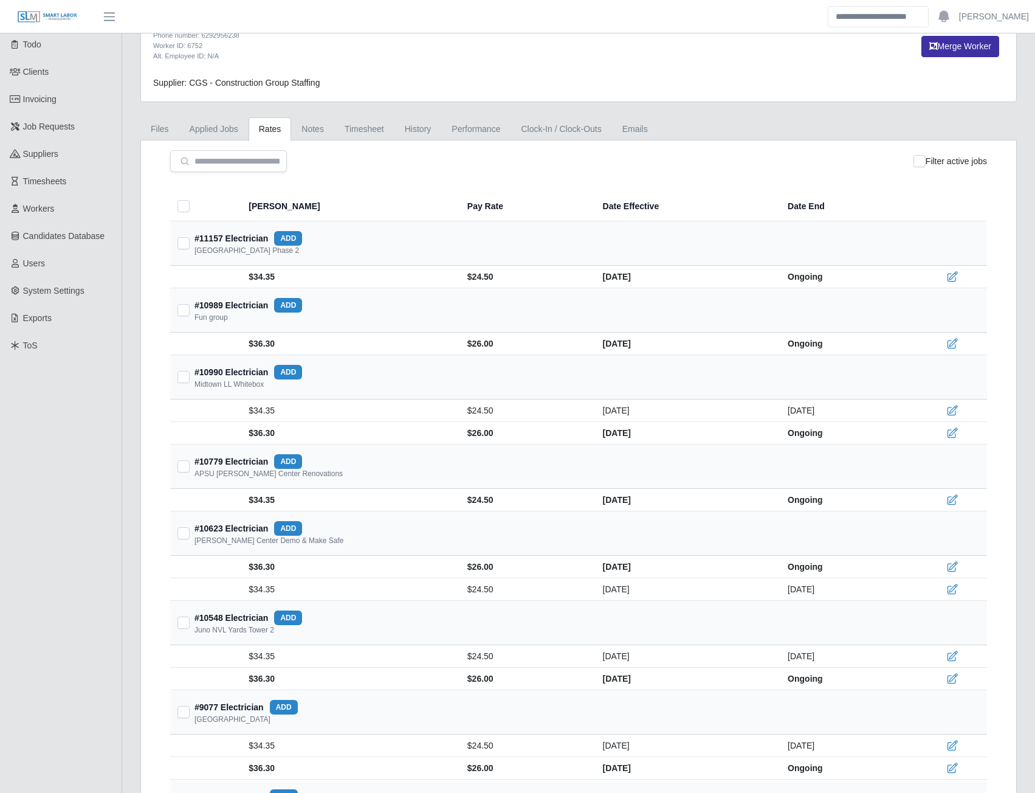
click at [295, 236] on button "add" at bounding box center [288, 238] width 28 height 15
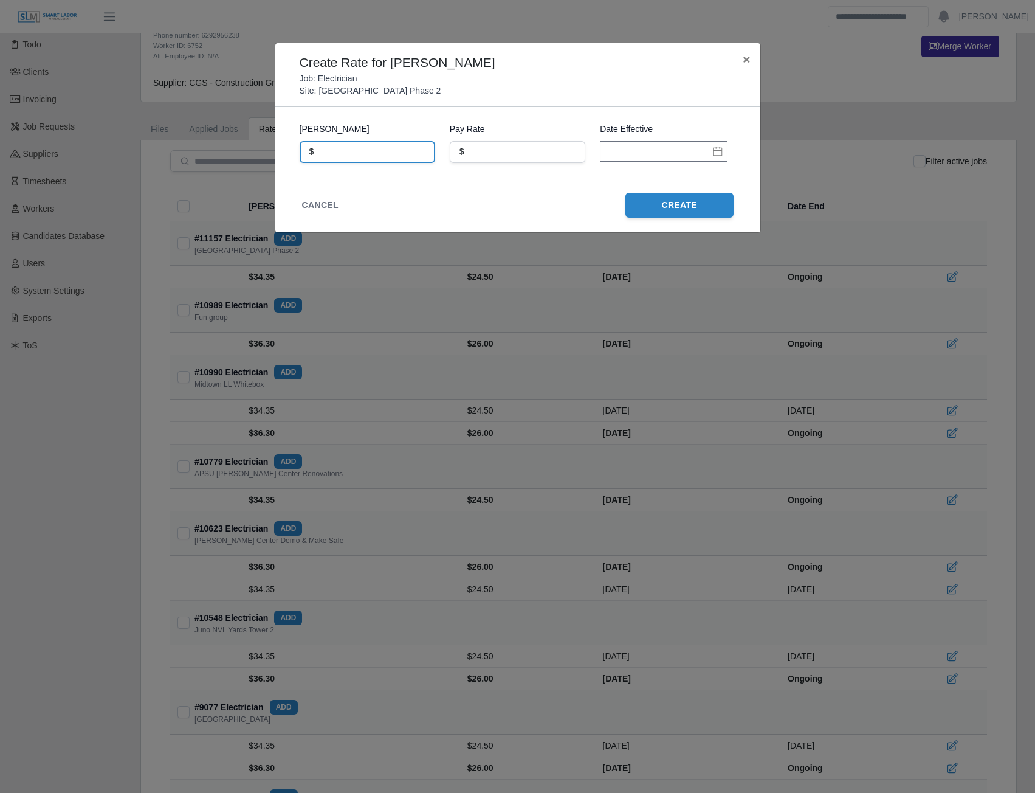
click at [350, 154] on input "text" at bounding box center [368, 152] width 136 height 22
type input "*****"
type input "**"
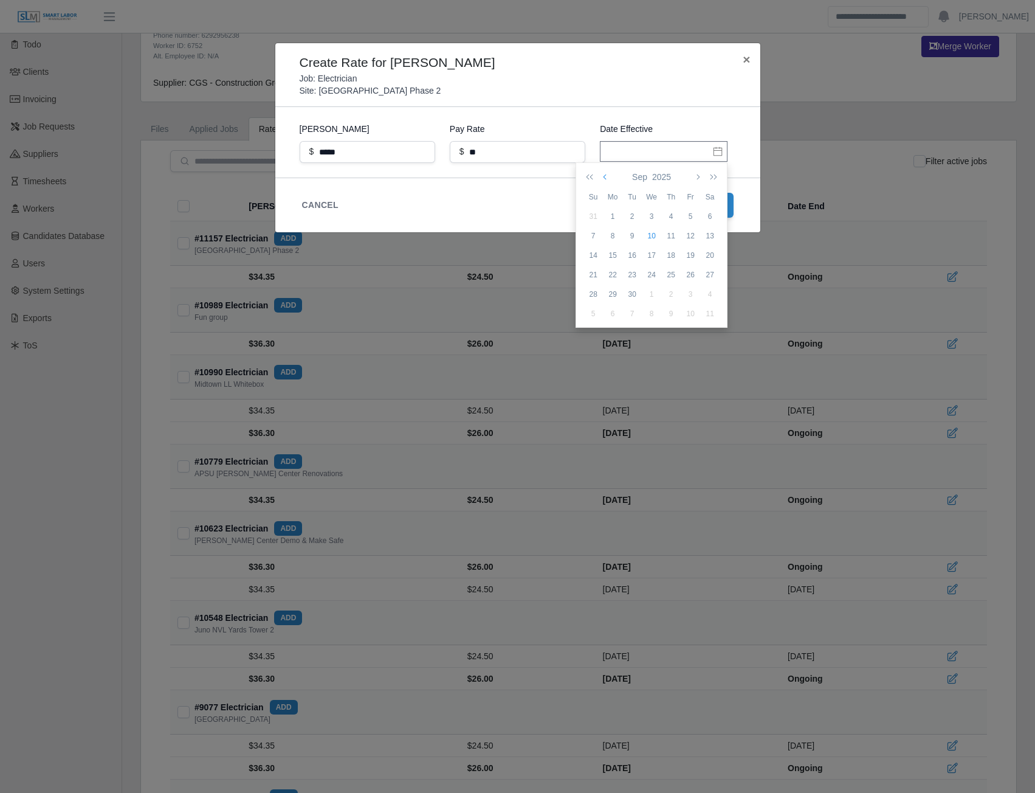
click at [604, 177] on icon "button" at bounding box center [606, 177] width 6 height 10
click at [712, 252] on div "16" at bounding box center [709, 255] width 19 height 11
type input "**********"
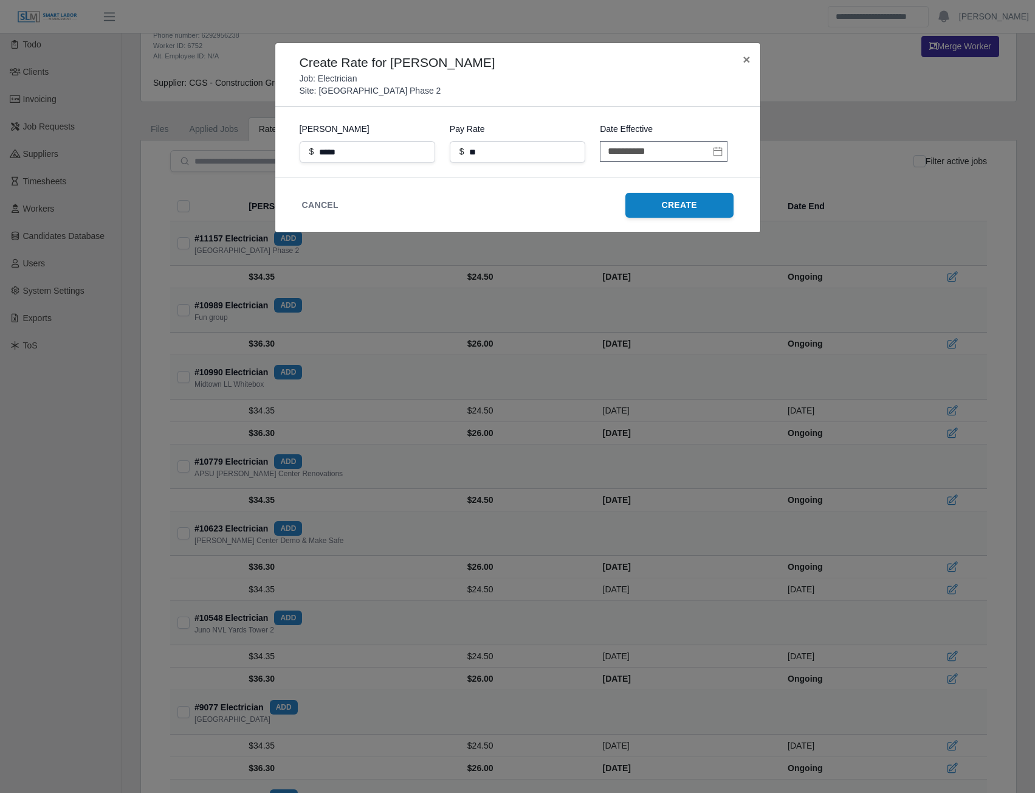
click at [685, 209] on button "Create" at bounding box center [679, 205] width 108 height 25
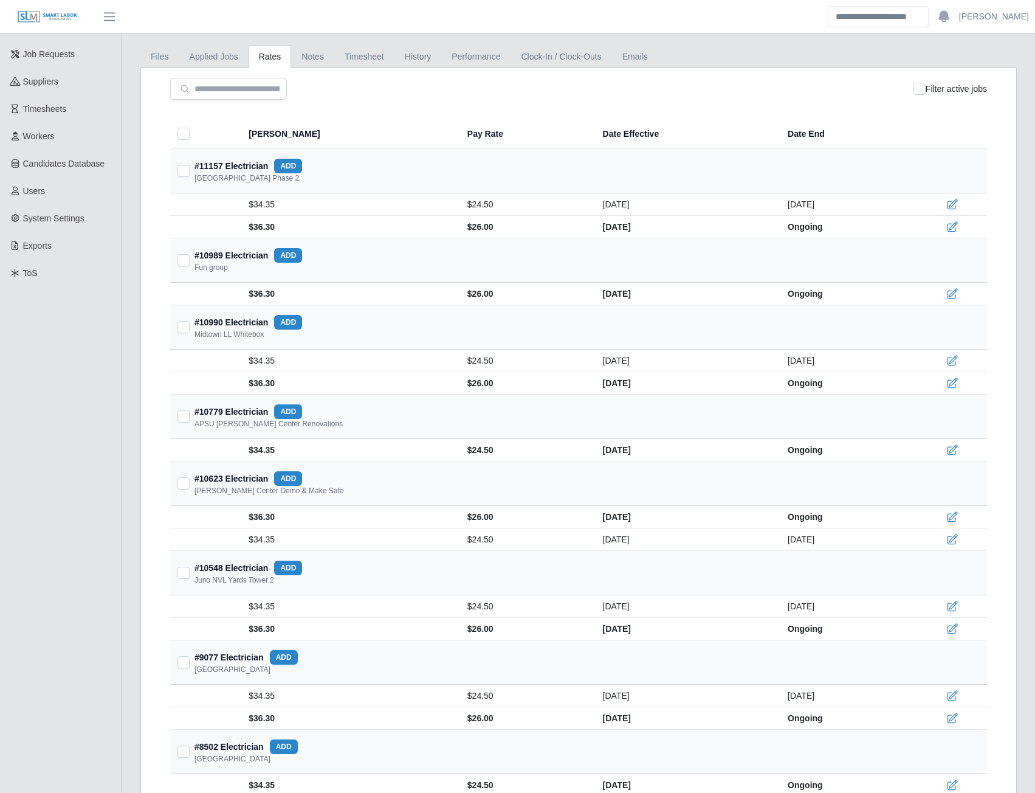
scroll to position [0, 0]
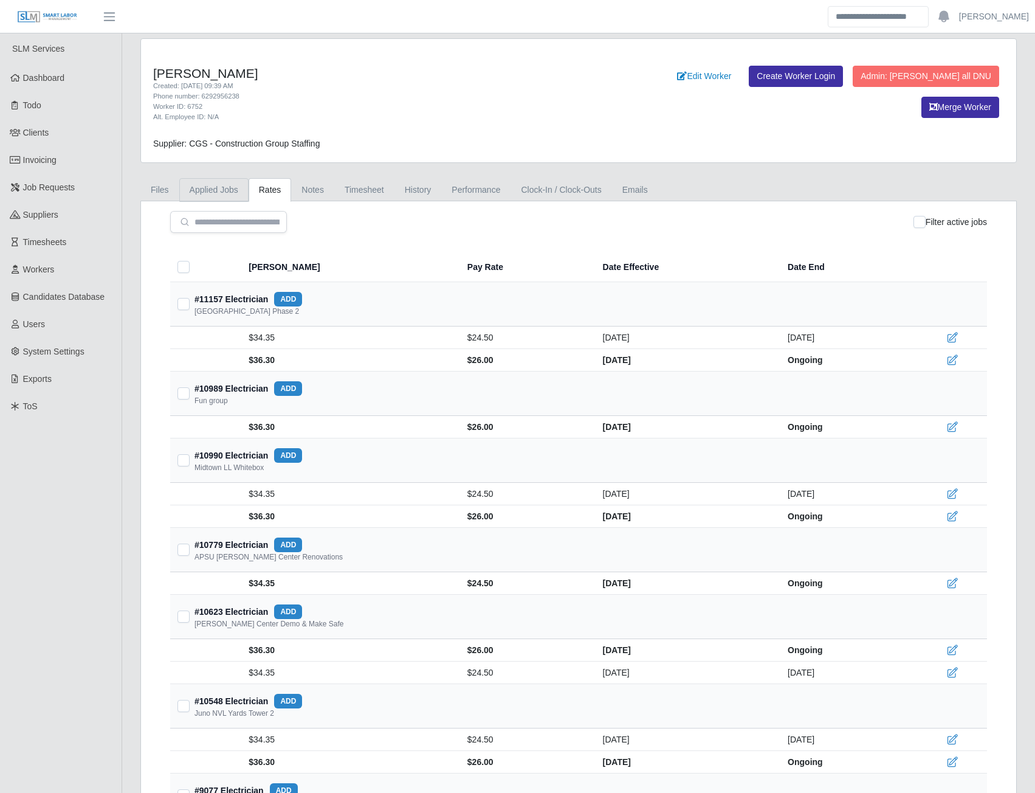
click at [212, 194] on link "Applied Jobs" at bounding box center [213, 190] width 69 height 24
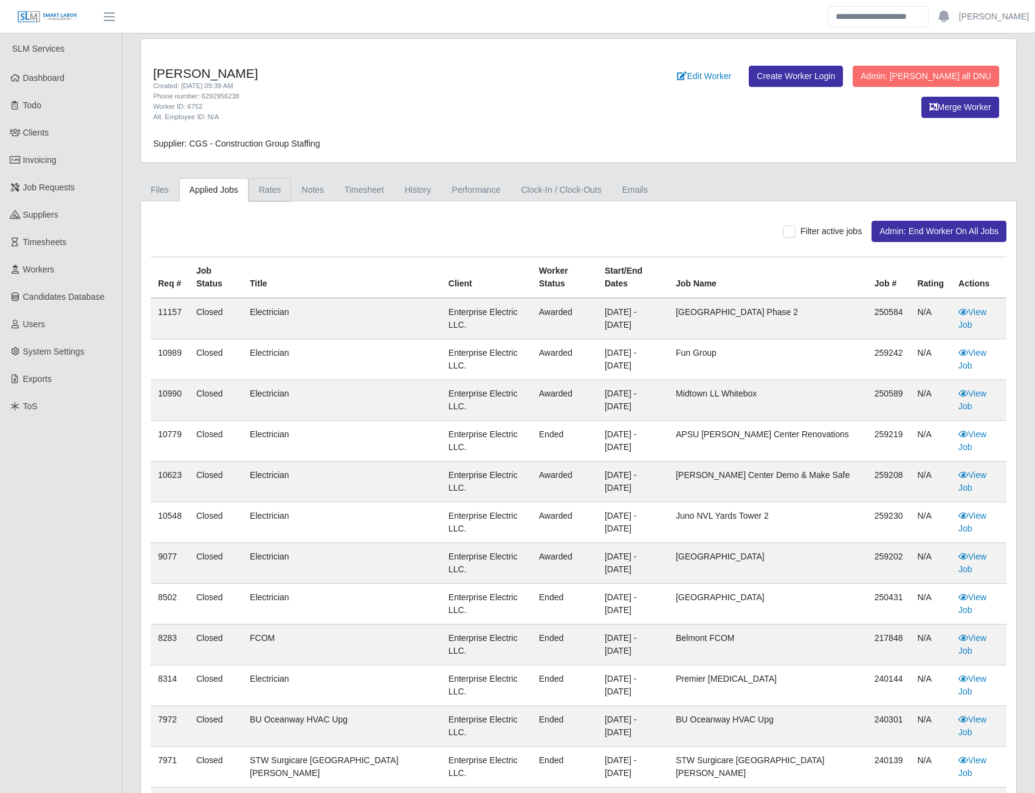
click at [264, 188] on link "Rates" at bounding box center [270, 190] width 43 height 24
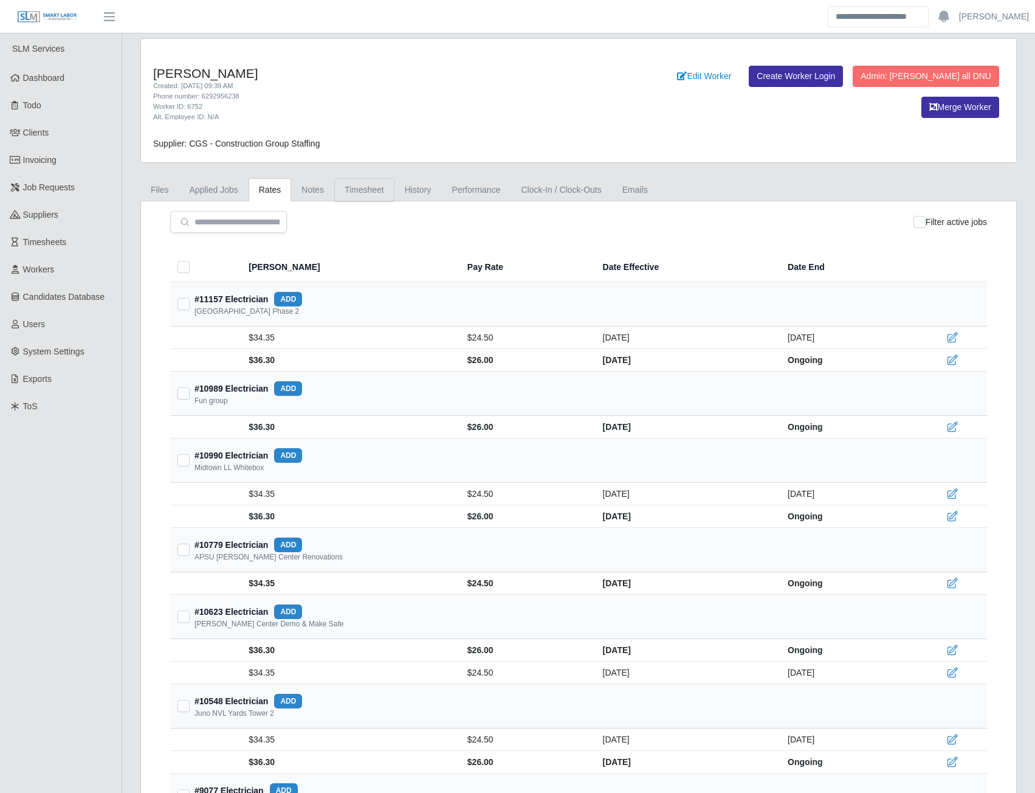
click at [355, 193] on link "Timesheet" at bounding box center [364, 190] width 60 height 24
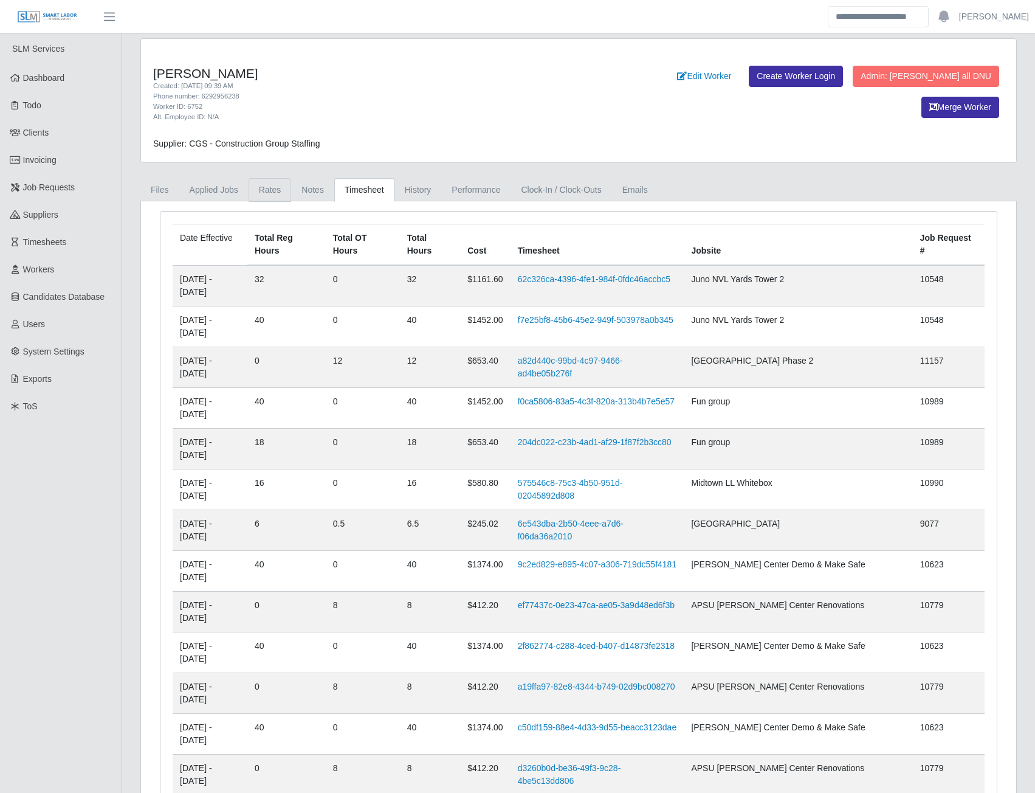
click at [272, 190] on link "Rates" at bounding box center [270, 190] width 43 height 24
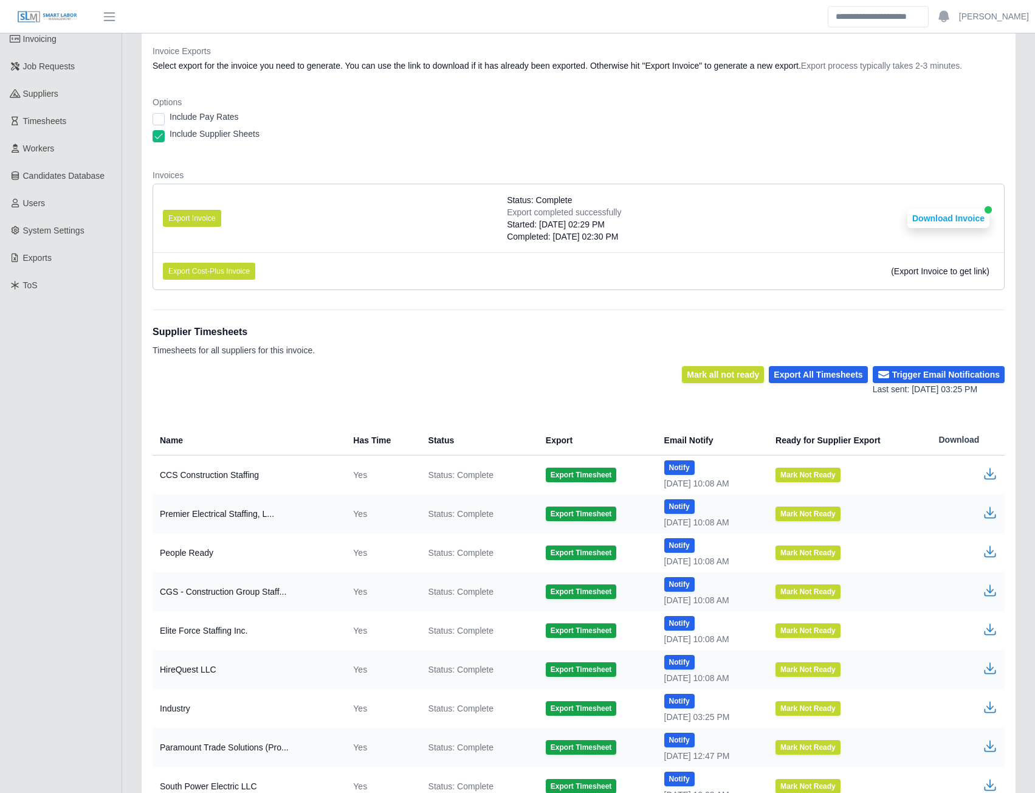
scroll to position [216, 0]
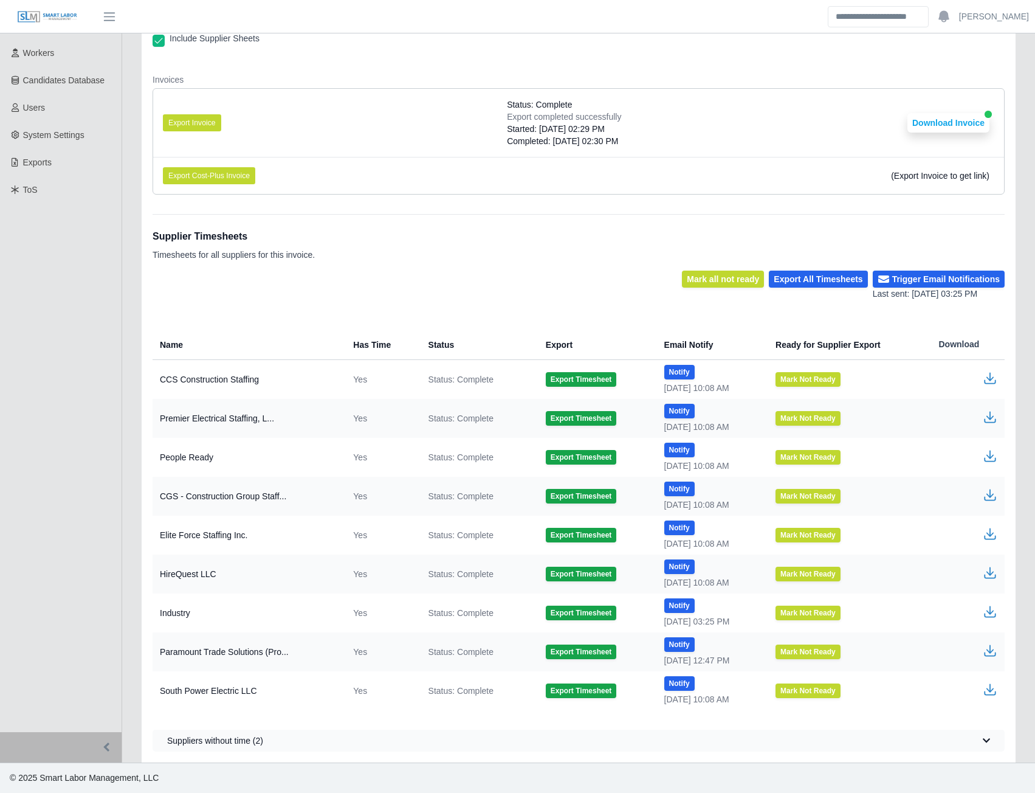
click at [990, 498] on icon "button" at bounding box center [990, 494] width 15 height 15
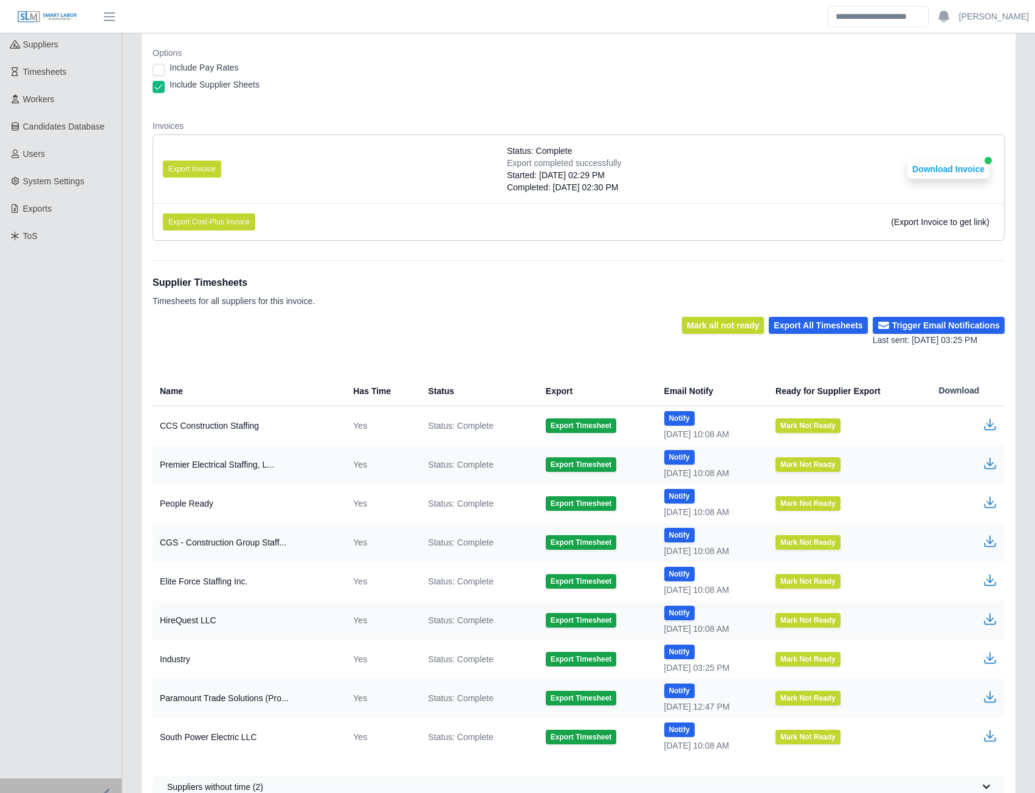
scroll to position [0, 0]
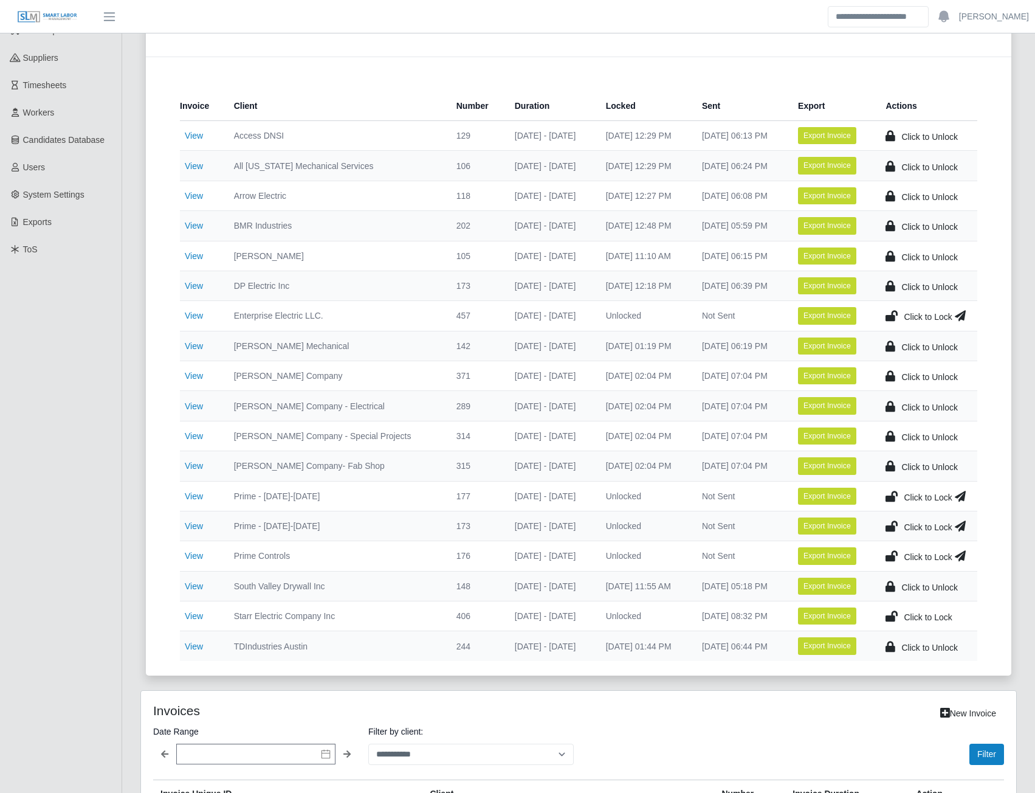
scroll to position [635, 0]
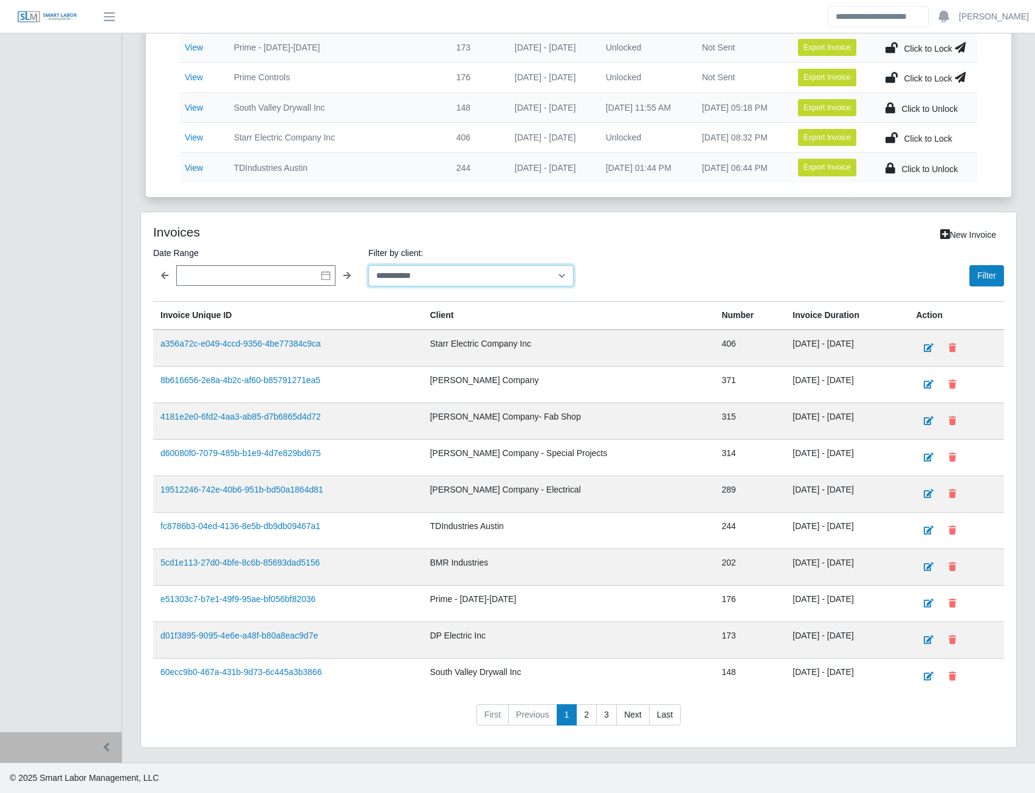
click at [429, 279] on select "**********" at bounding box center [470, 275] width 205 height 21
select select "**********"
click at [368, 265] on select "**********" at bounding box center [470, 275] width 205 height 21
click at [987, 277] on button "Filter" at bounding box center [986, 275] width 35 height 21
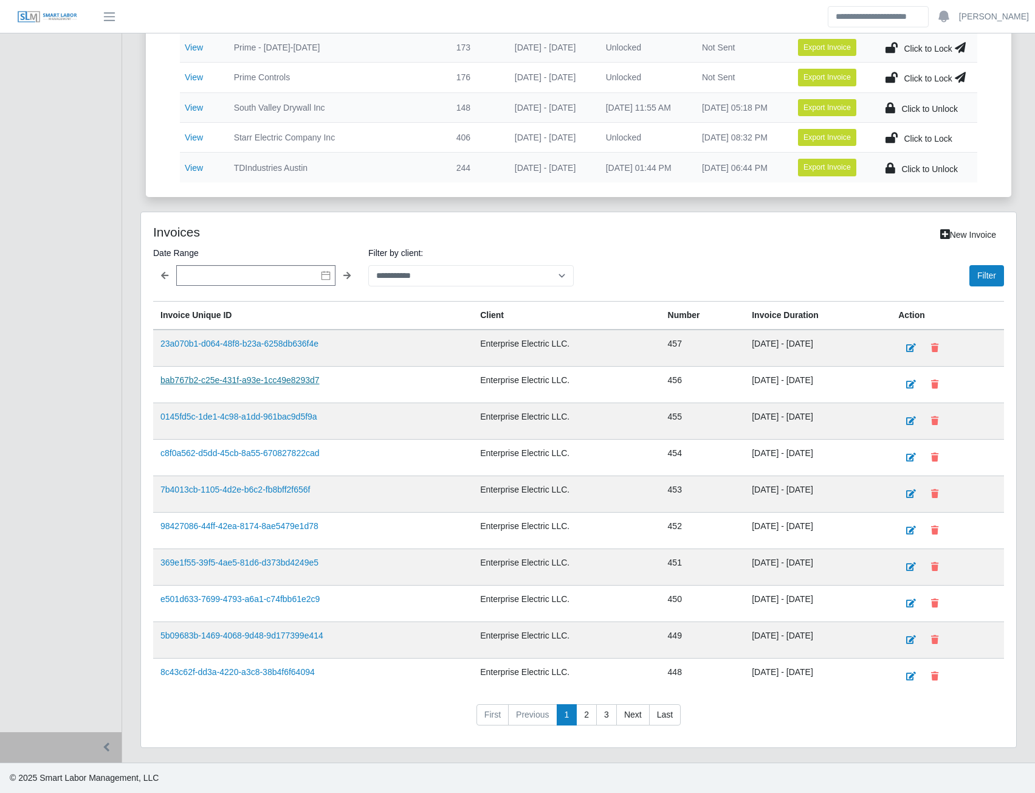
click at [267, 384] on link "bab767b2-c25e-431f-a93e-1cc49e8293d7" at bounding box center [239, 380] width 159 height 10
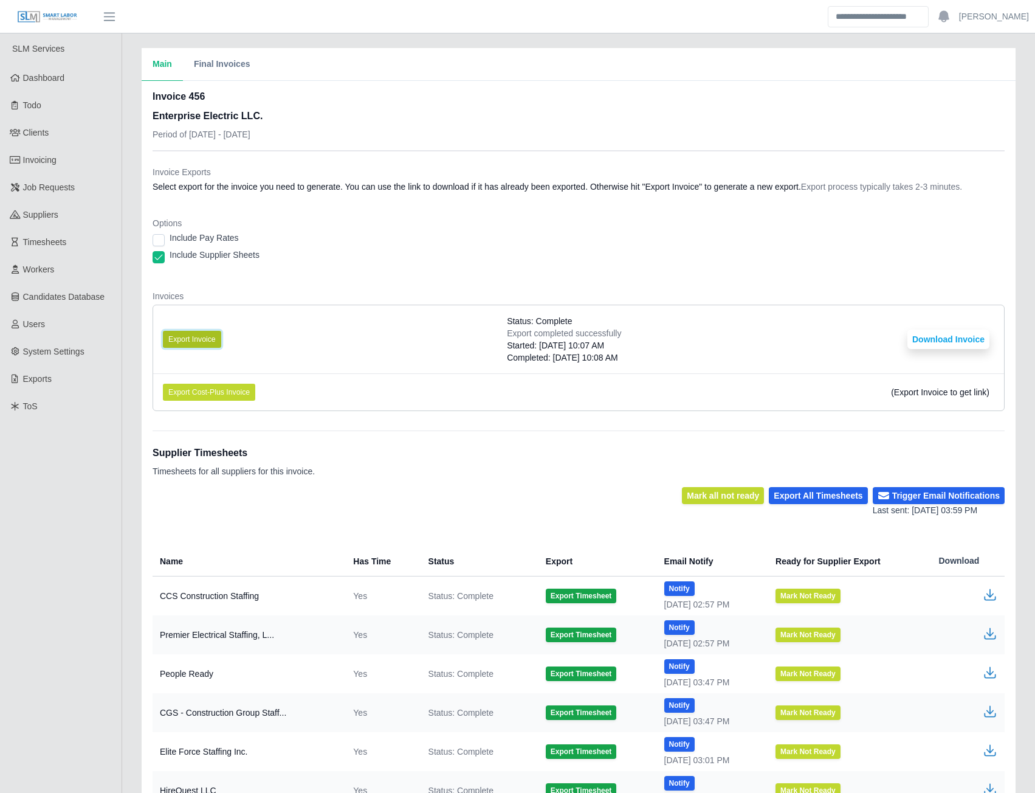
click at [207, 340] on button "Export Invoice" at bounding box center [192, 339] width 58 height 17
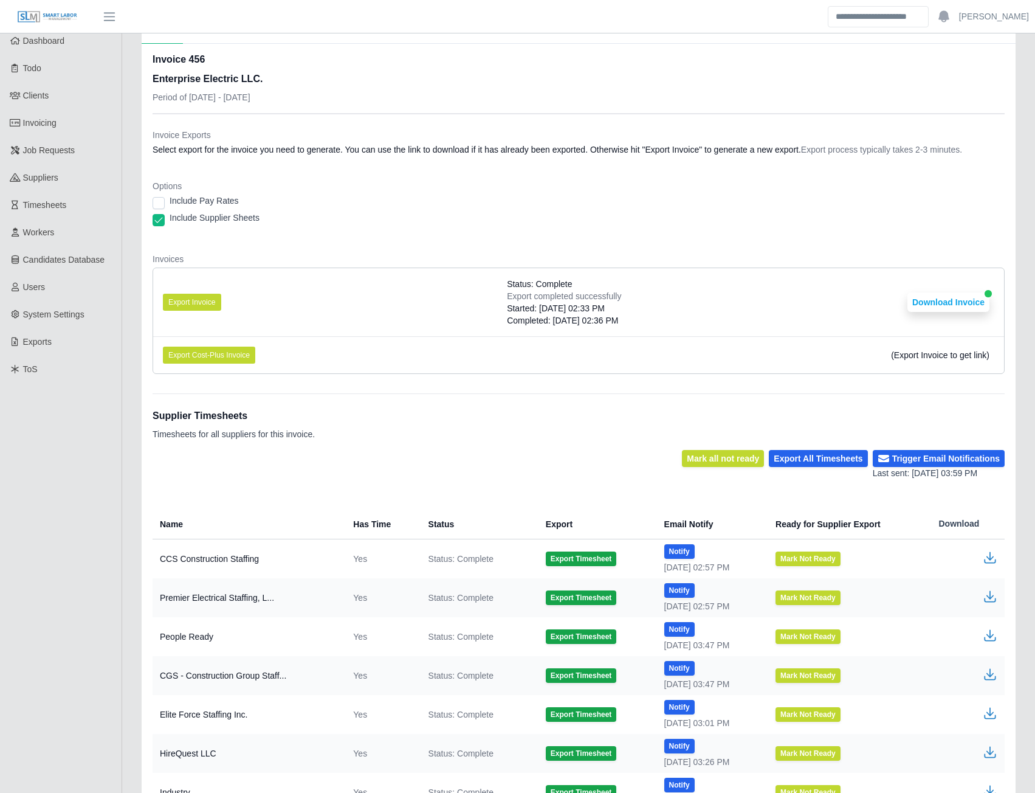
scroll to position [216, 0]
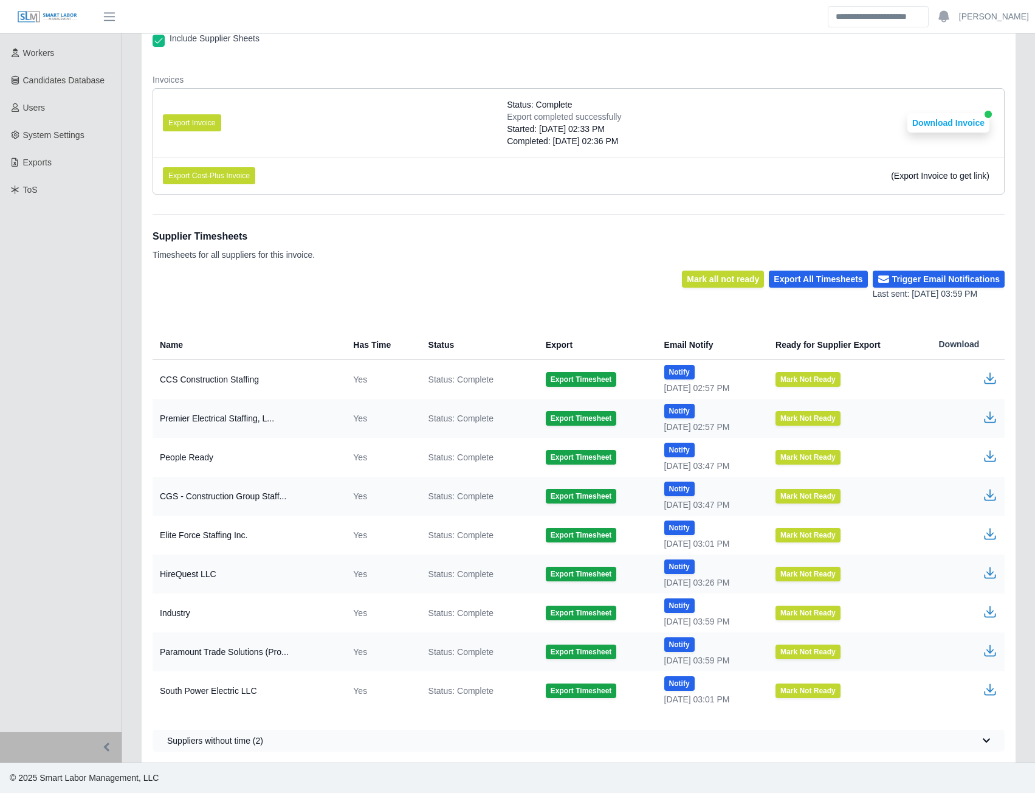
click at [990, 492] on icon "button" at bounding box center [990, 494] width 15 height 15
